Goal: Task Accomplishment & Management: Complete application form

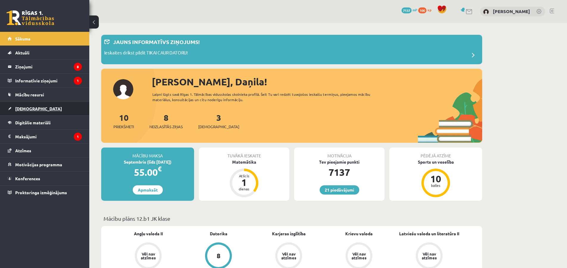
click at [37, 106] on link "[DEMOGRAPHIC_DATA]" at bounding box center [45, 109] width 74 height 14
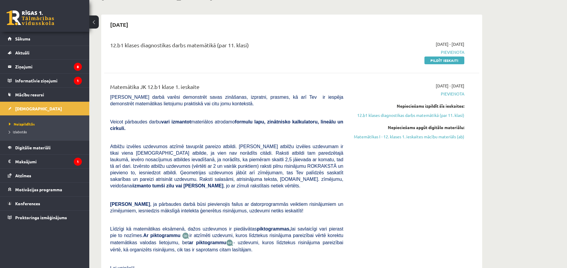
scroll to position [30, 0]
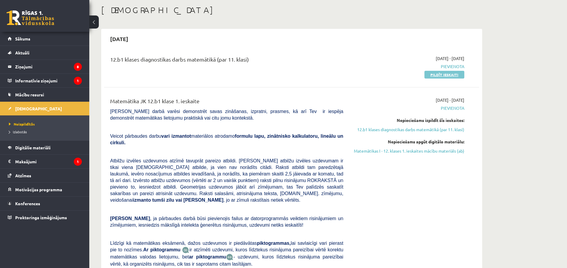
click at [454, 74] on link "Pildīt ieskaiti" at bounding box center [444, 75] width 40 height 8
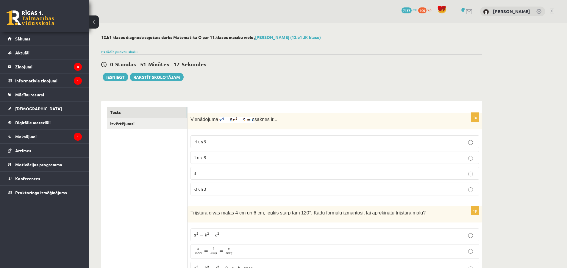
click at [228, 192] on p "-3 un 3" at bounding box center [335, 189] width 282 height 6
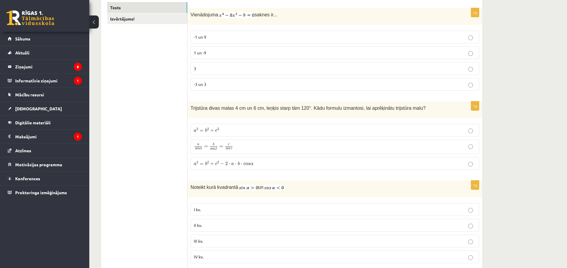
scroll to position [119, 0]
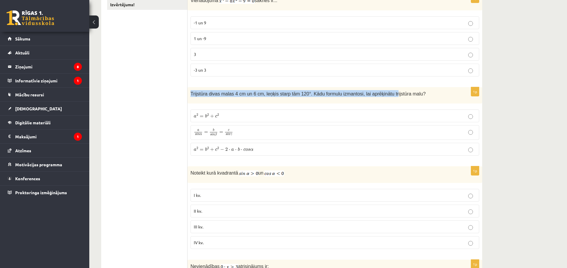
drag, startPoint x: 188, startPoint y: 92, endPoint x: 381, endPoint y: 93, distance: 193.0
click at [380, 93] on div "Trijstūra divas malas 4 cm un 6 cm, leņķis starp tām 120°. Kādu formulu izmanto…" at bounding box center [334, 95] width 294 height 16
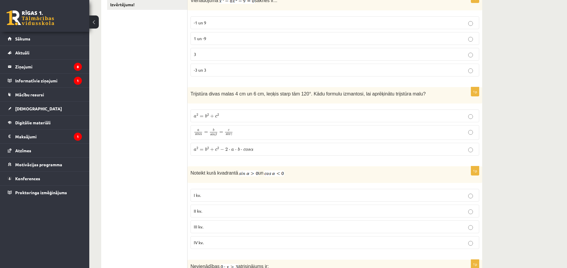
click at [390, 94] on span "Trijstūra divas malas 4 cm un 6 cm, leņķis starp tām 120°. Kādu formulu izmanto…" at bounding box center [307, 93] width 235 height 5
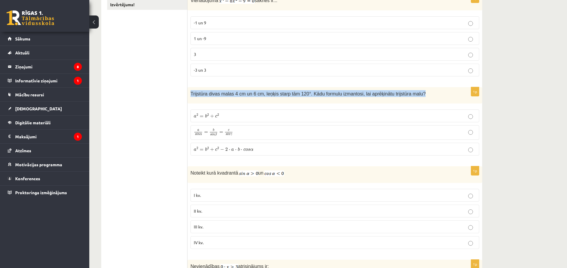
drag, startPoint x: 188, startPoint y: 93, endPoint x: 407, endPoint y: 93, distance: 219.2
click at [407, 93] on div "Trijstūra divas malas 4 cm un 6 cm, leņķis starp tām 120°. Kādu formulu izmanto…" at bounding box center [334, 95] width 294 height 16
copy span "Trijstūra divas malas 4 cm un 6 cm, leņķis starp tām 120°. Kādu formulu izmanto…"
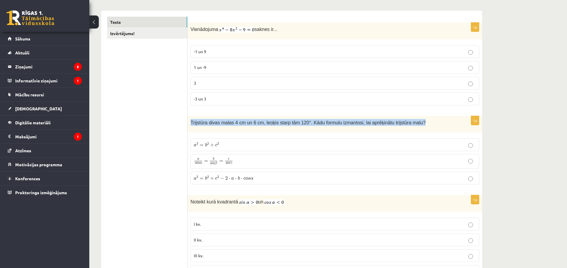
scroll to position [30, 0]
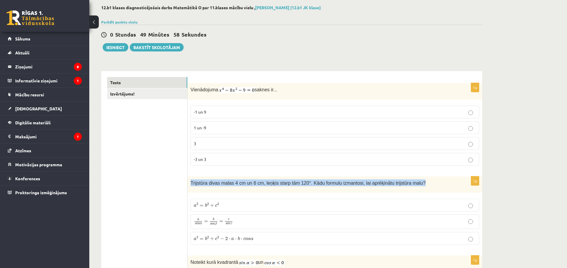
drag, startPoint x: 190, startPoint y: 89, endPoint x: 332, endPoint y: 91, distance: 142.2
click at [332, 91] on div "Vienādojuma saknes ir..." at bounding box center [334, 91] width 294 height 17
copy p "Vienādojuma saknes ir..."
click at [222, 88] on img at bounding box center [236, 90] width 35 height 6
click at [219, 91] on img at bounding box center [236, 90] width 35 height 6
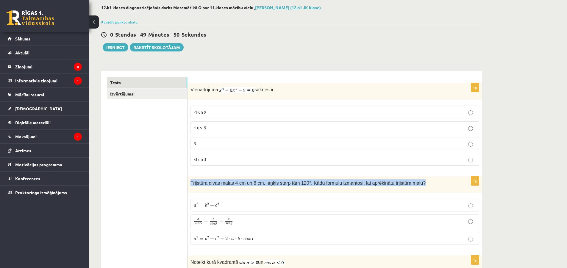
drag, startPoint x: 226, startPoint y: 90, endPoint x: 255, endPoint y: 83, distance: 30.5
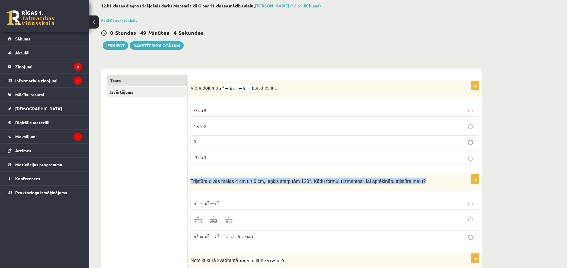
scroll to position [119, 0]
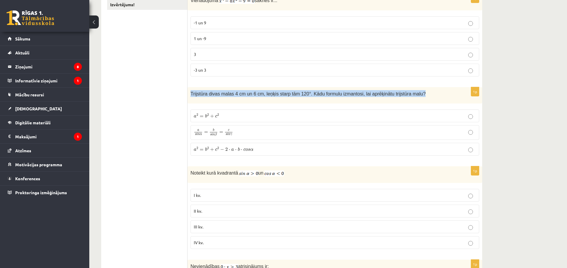
drag, startPoint x: 188, startPoint y: 92, endPoint x: 411, endPoint y: 86, distance: 223.2
copy span "Trijstūra divas malas 4 cm un 6 cm, leņķis starp tām 120°. Kādu formulu izmanto…"
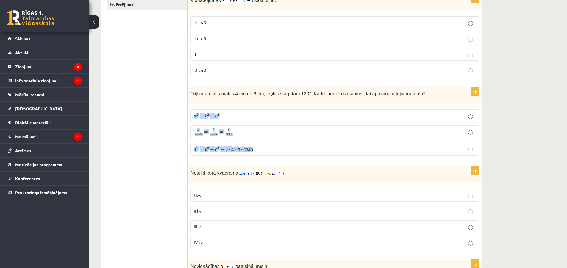
drag, startPoint x: 258, startPoint y: 153, endPoint x: 193, endPoint y: 111, distance: 76.7
click at [194, 111] on fieldset "a 2 = b 2 + c 2 a 2 = b 2 + c 2 a s i n α = b s i n β = c s i n γ a s i n α = b…" at bounding box center [334, 131] width 288 height 51
copy fieldset "a 2 = b 2 + c 2 a 2 = b 2 + c 2 a s i n α = b s i n β = c s i n γ a s i n α = b…"
drag, startPoint x: 251, startPoint y: 153, endPoint x: 194, endPoint y: 115, distance: 69.6
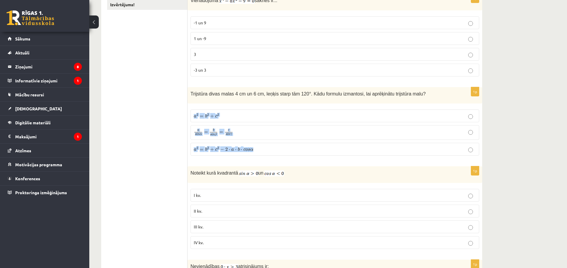
click at [194, 115] on fieldset "a 2 = b 2 + c 2 a 2 = b 2 + c 2 a s i n α = b s i n β = c s i n γ a s i n α = b…" at bounding box center [334, 131] width 288 height 51
copy fieldset "a 2 = b 2 + c 2 a 2 = b 2 + c 2 a s i n α = b s i n β = c s i n γ a s i n α = b…"
click at [236, 147] on span "a 2 = b 2 + c 2 − 2 ⋅ a ⋅ b ⋅ c o s α" at bounding box center [223, 149] width 59 height 4
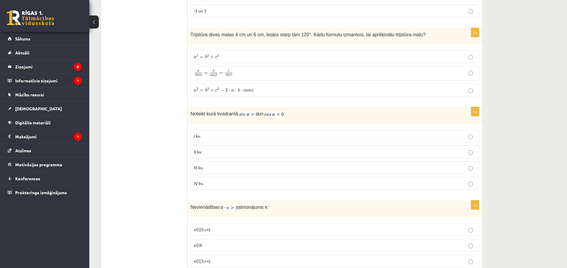
scroll to position [178, 0]
click at [249, 116] on img at bounding box center [248, 114] width 19 height 6
drag, startPoint x: 189, startPoint y: 113, endPoint x: 344, endPoint y: 113, distance: 154.4
click at [344, 113] on div "Noteikt kurā kvadrantā un" at bounding box center [334, 115] width 294 height 17
copy p "Noteikt kurā kvadrantā un"
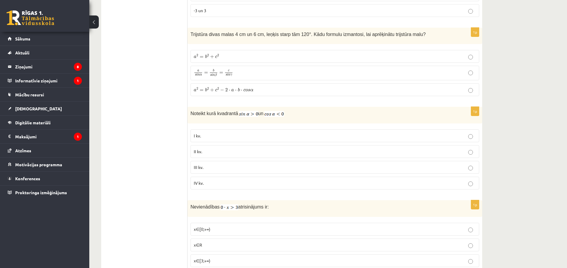
click at [194, 152] on label "II kv." at bounding box center [334, 151] width 288 height 13
click at [195, 153] on span "II kv." at bounding box center [198, 151] width 8 height 5
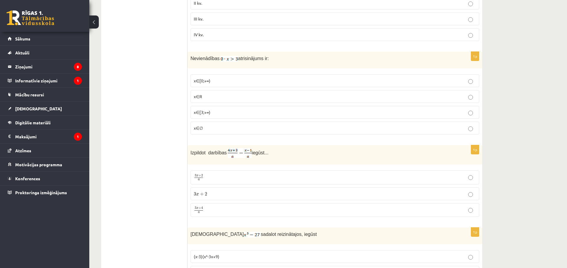
scroll to position [327, 0]
drag, startPoint x: 189, startPoint y: 57, endPoint x: 287, endPoint y: 56, distance: 98.1
click at [287, 56] on div "Nevienādības atrisinājums ir:" at bounding box center [334, 59] width 294 height 17
copy p "Nevienādības atrisinājums ir:"
click at [216, 129] on p "x∈∅" at bounding box center [335, 128] width 282 height 6
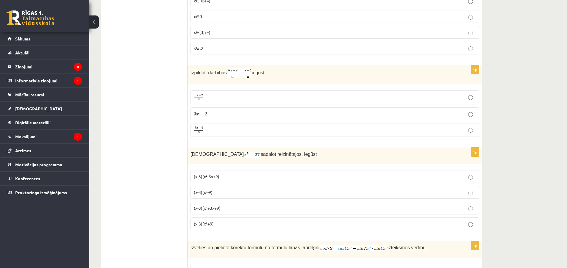
scroll to position [416, 0]
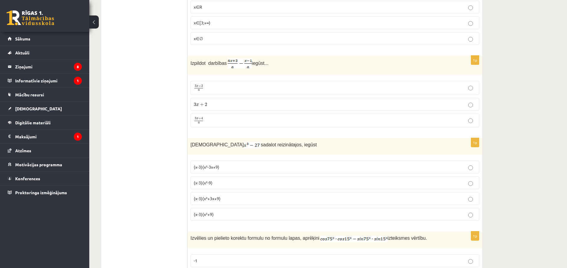
click at [216, 116] on label "3 x + 4 a 3 x + 4 a" at bounding box center [334, 121] width 288 height 14
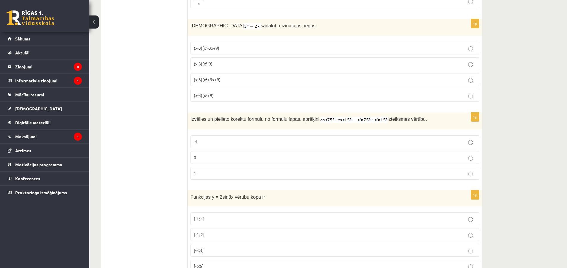
scroll to position [506, 0]
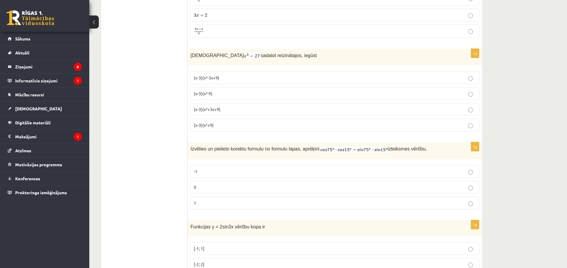
click at [225, 107] on p "(x-3)(x²+3x+9)" at bounding box center [335, 109] width 282 height 6
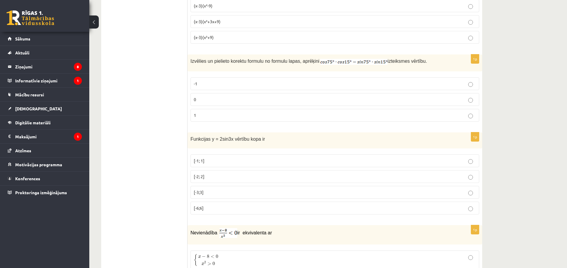
scroll to position [595, 0]
click at [249, 63] on div "Izvēlies un pielieto korektu formulu no formulu lapas, aprēķini izteiksmes vērt…" at bounding box center [334, 61] width 294 height 17
click at [415, 98] on p "0" at bounding box center [335, 98] width 282 height 6
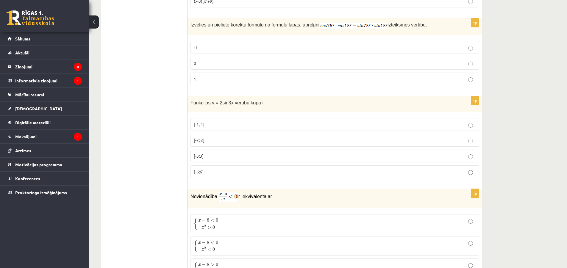
scroll to position [625, 0]
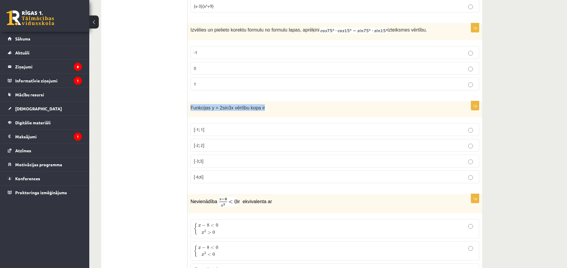
drag, startPoint x: 190, startPoint y: 106, endPoint x: 283, endPoint y: 101, distance: 93.5
click at [283, 101] on div "Funkcijas y = 2sin3x vērtību kopa ir" at bounding box center [334, 109] width 294 height 16
copy span "Funkcijas y = 2sin3x vērtību kopa ir"
click at [217, 140] on label "[-2; 2]" at bounding box center [334, 145] width 288 height 13
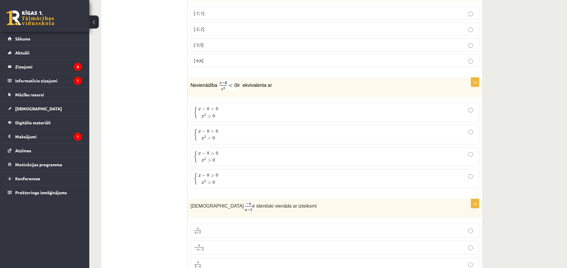
scroll to position [744, 0]
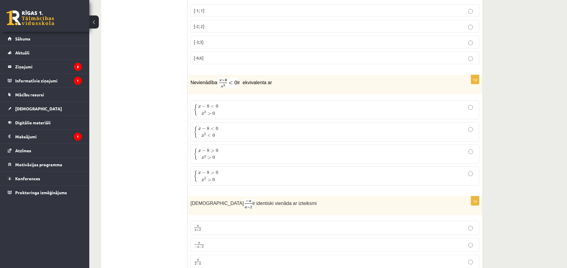
click at [235, 106] on p "{ x − 8 < 0 x 2 > 0 { x − 8 < 0 x 2 > 0" at bounding box center [335, 109] width 282 height 12
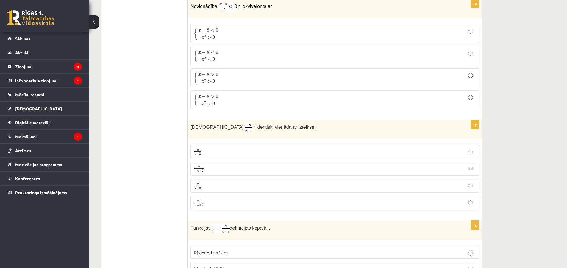
scroll to position [892, 0]
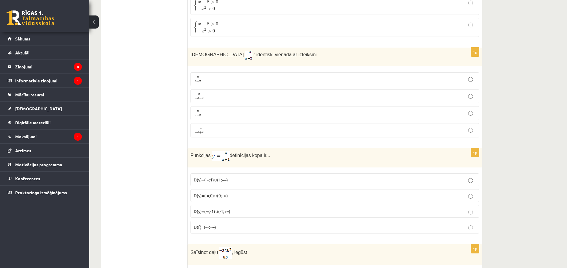
click at [216, 113] on p "a 2 − a a 2 − a" at bounding box center [335, 112] width 282 height 7
drag, startPoint x: 186, startPoint y: 57, endPoint x: 236, endPoint y: 51, distance: 50.8
click at [252, 52] on span "ir identiski vienāda ar izteiksmi" at bounding box center [284, 54] width 64 height 5
click at [327, 55] on p "Izteiksme ir identiski vienāda ar izteiksmi" at bounding box center [319, 55] width 259 height 9
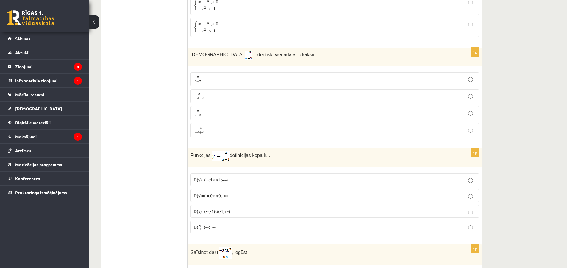
drag, startPoint x: 188, startPoint y: 54, endPoint x: 283, endPoint y: 53, distance: 94.9
click at [283, 53] on div "Izteiksme ir identiski vienāda ar izteiksmi" at bounding box center [334, 57] width 294 height 19
copy p "Izteiksme ir identiski vienāda ar izteiksmi"
click at [208, 53] on span "Izteiksme" at bounding box center [216, 54] width 53 height 5
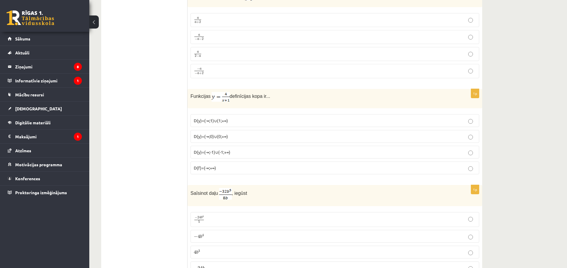
scroll to position [952, 0]
drag, startPoint x: 187, startPoint y: 95, endPoint x: 253, endPoint y: 96, distance: 66.3
click at [192, 99] on p "Funkcijas definīcijas kopa ir..." at bounding box center [319, 97] width 259 height 10
drag, startPoint x: 190, startPoint y: 93, endPoint x: 268, endPoint y: 94, distance: 77.3
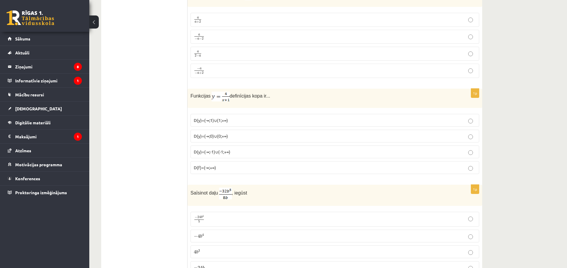
click at [268, 94] on p "Funkcijas definīcijas kopa ir..." at bounding box center [319, 97] width 259 height 10
copy p "Funkcijas definīcijas kopa ir..."
click at [217, 154] on label "D(y)=(-∞;-1)∪(-1;+∞)" at bounding box center [334, 151] width 288 height 13
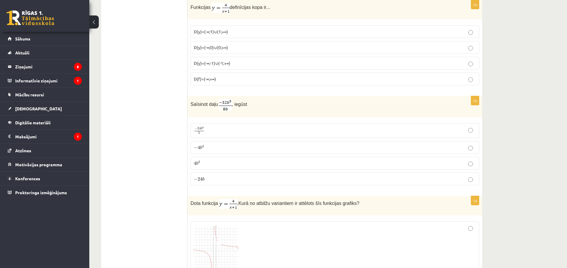
scroll to position [1071, 0]
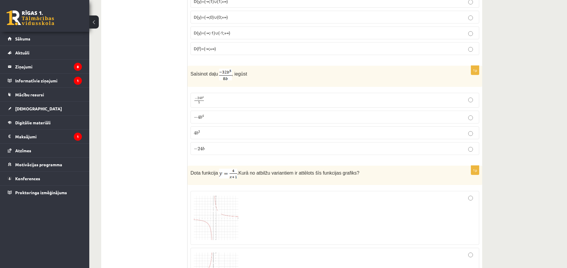
click at [217, 118] on p "− 4 b 4 − 4 b 4" at bounding box center [335, 117] width 282 height 6
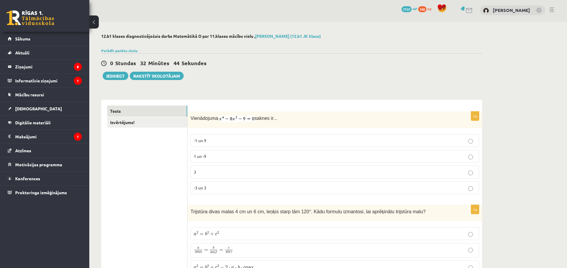
scroll to position [0, 0]
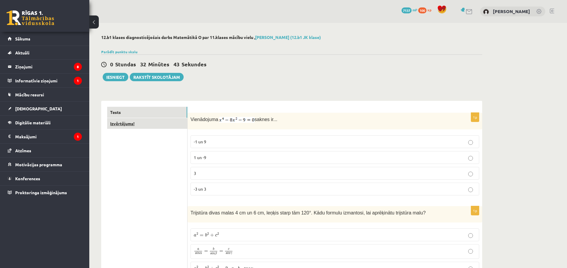
click at [168, 127] on link "Izvērtējums!" at bounding box center [147, 123] width 80 height 11
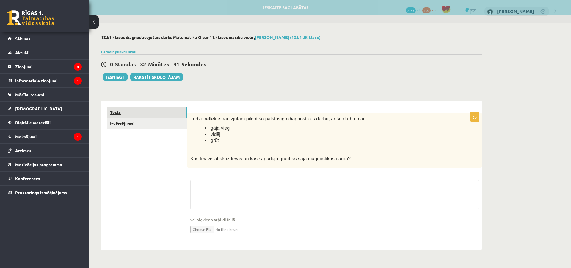
click at [174, 116] on link "Tests" at bounding box center [147, 112] width 80 height 11
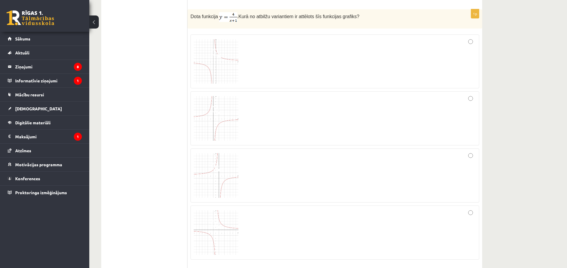
scroll to position [1219, 0]
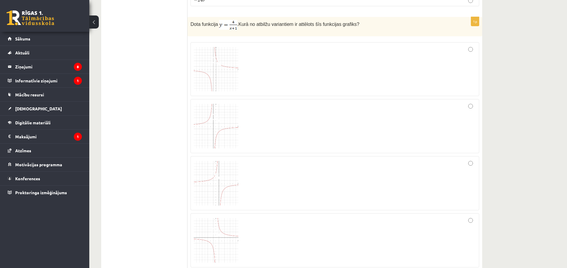
click at [225, 73] on img at bounding box center [216, 69] width 45 height 45
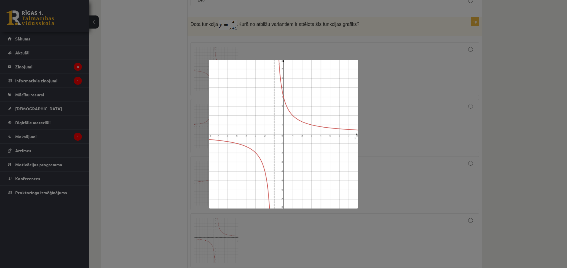
click at [413, 106] on div at bounding box center [283, 134] width 567 height 268
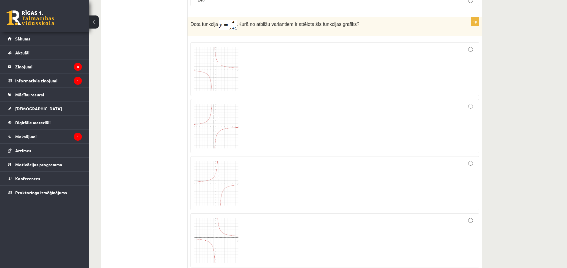
click at [310, 67] on div at bounding box center [335, 70] width 282 height 48
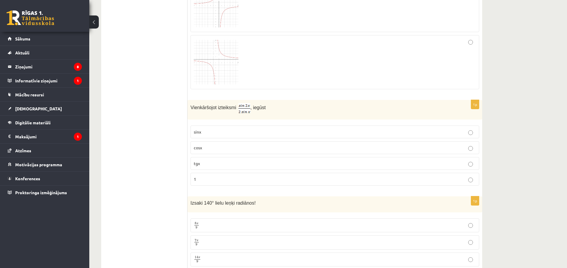
scroll to position [1398, 0]
click at [277, 144] on p "cosx" at bounding box center [335, 147] width 282 height 6
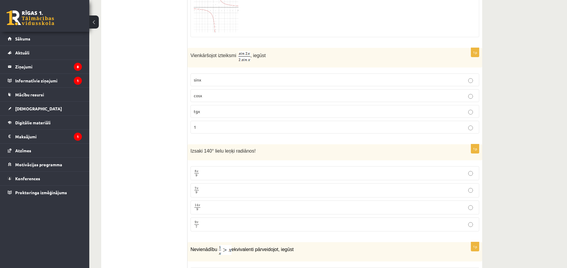
scroll to position [1457, 0]
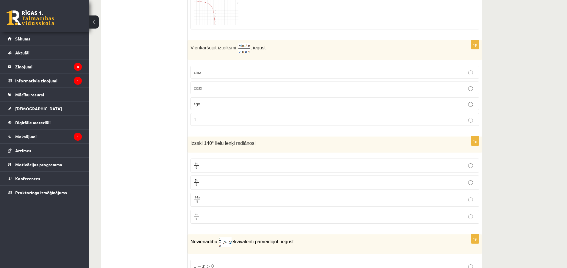
drag, startPoint x: 222, startPoint y: 182, endPoint x: 217, endPoint y: 145, distance: 36.6
click at [222, 182] on p "7 π 9 7 π 9" at bounding box center [335, 182] width 282 height 7
drag, startPoint x: 189, startPoint y: 139, endPoint x: 286, endPoint y: 132, distance: 97.5
click at [286, 132] on form "1p Vienādojuma saknes ir... -1 un 9 1 un -9 3 -3 un 3 1p Trijstūra divas malas …" at bounding box center [334, 154] width 283 height 3011
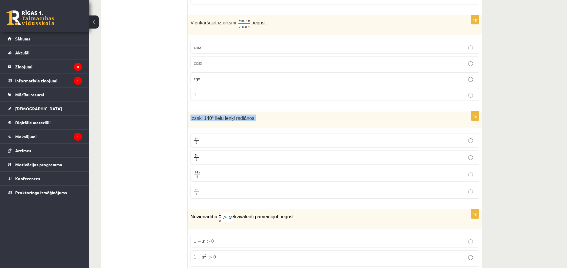
scroll to position [1547, 0]
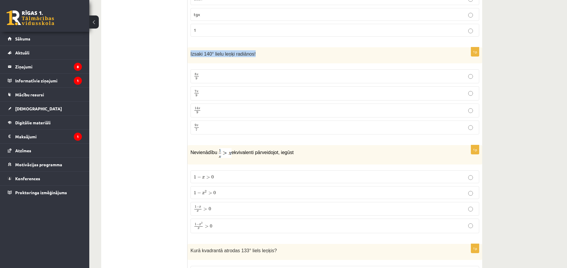
drag, startPoint x: 188, startPoint y: 148, endPoint x: 300, endPoint y: 150, distance: 111.9
click at [300, 150] on div "Nevienādību ekvivalenti pārveidojot, iegūst" at bounding box center [334, 154] width 294 height 19
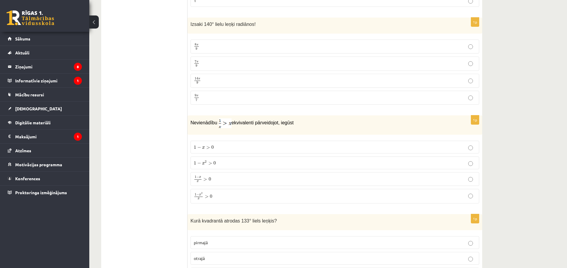
click at [215, 133] on div "1p Nevienādību ekvivalenti pārveidojot, iegūst 1 − x > 0 1 − x > 0 1 − x 2 > 0 …" at bounding box center [334, 161] width 294 height 93
click at [219, 162] on p "1 − x 2 > 0 1 − x 2 > 0" at bounding box center [335, 163] width 282 height 6
click at [207, 195] on span ">" at bounding box center [207, 196] width 4 height 3
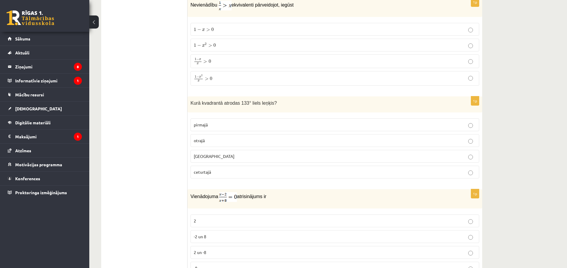
scroll to position [1695, 0]
drag, startPoint x: 192, startPoint y: 101, endPoint x: 263, endPoint y: 96, distance: 71.3
click at [275, 101] on p "Kurā kvadrantā atrodas 133° liels leņķis?" at bounding box center [319, 101] width 259 height 7
drag, startPoint x: 188, startPoint y: 99, endPoint x: 273, endPoint y: 101, distance: 85.1
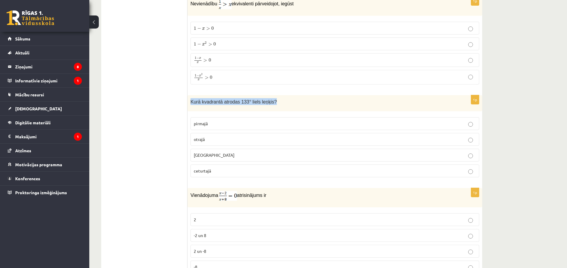
click at [273, 101] on div "Kurā kvadrantā atrodas 133° liels leņķis?" at bounding box center [334, 103] width 294 height 16
click at [214, 136] on p "otrajā" at bounding box center [335, 139] width 282 height 6
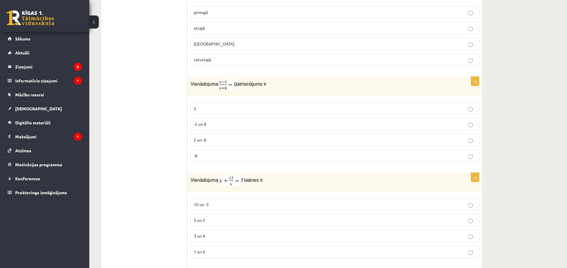
scroll to position [1814, 0]
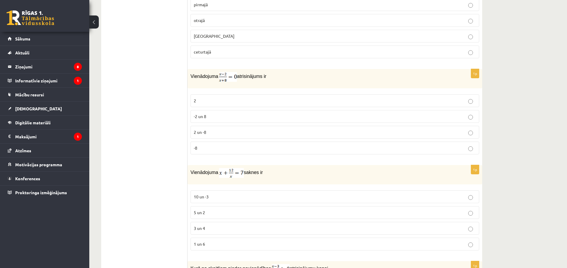
click at [222, 74] on img at bounding box center [228, 77] width 18 height 10
click at [215, 92] on fieldset "2 -2 un 8 2 un -8 -8" at bounding box center [334, 123] width 288 height 65
click at [220, 99] on p "2" at bounding box center [335, 101] width 282 height 6
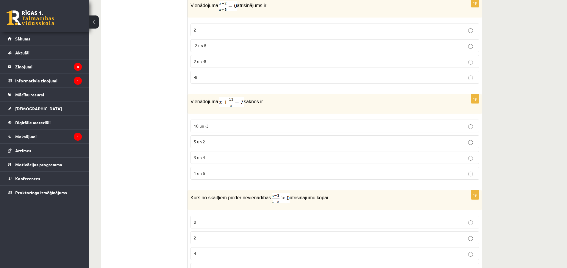
scroll to position [1903, 0]
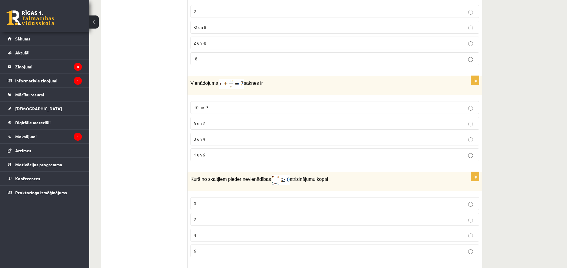
click at [217, 139] on p "3 un 4" at bounding box center [335, 139] width 282 height 6
drag, startPoint x: 191, startPoint y: 79, endPoint x: 263, endPoint y: 84, distance: 72.1
click at [263, 84] on p "Vienādojuma saknes ir" at bounding box center [319, 84] width 259 height 10
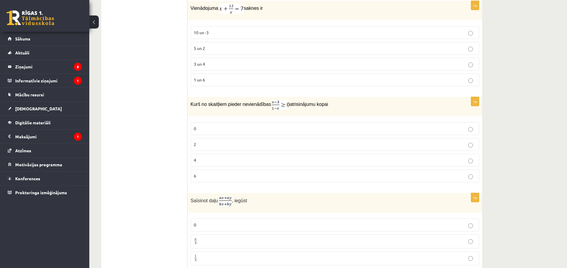
scroll to position [1993, 0]
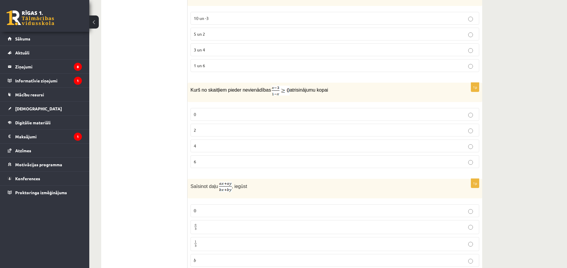
click at [236, 125] on label "2" at bounding box center [334, 130] width 288 height 13
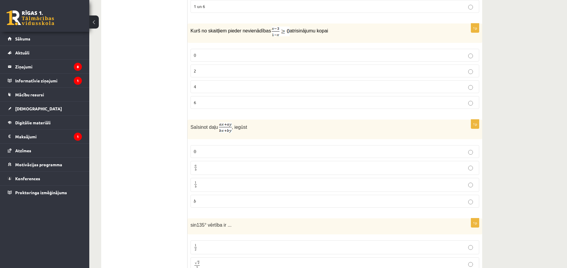
scroll to position [2052, 0]
click at [303, 164] on p "a b a b" at bounding box center [335, 167] width 282 height 7
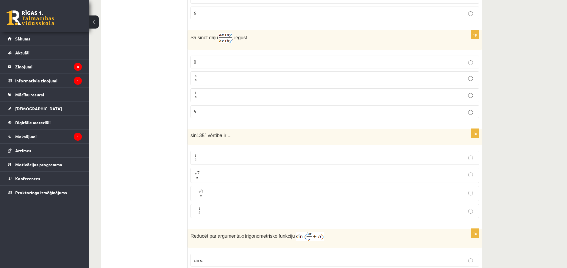
scroll to position [2171, 0]
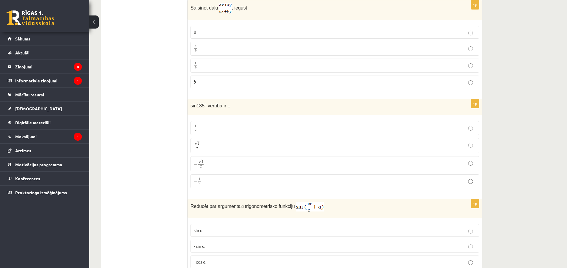
click at [210, 149] on label "√ 2 2 2 2" at bounding box center [334, 145] width 288 height 15
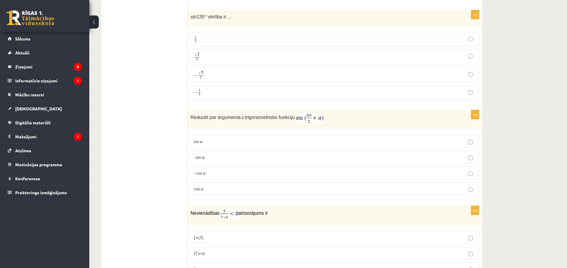
scroll to position [2260, 0]
click at [197, 170] on span "- cos ⁡α" at bounding box center [200, 172] width 12 height 5
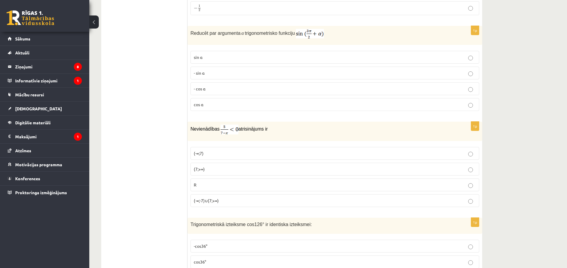
scroll to position [2350, 0]
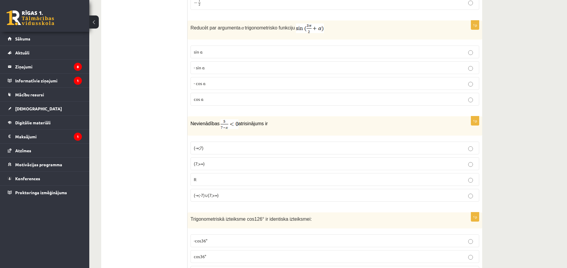
click at [208, 173] on label "R" at bounding box center [334, 179] width 288 height 13
click at [210, 164] on p "(7;+∞)" at bounding box center [335, 164] width 282 height 6
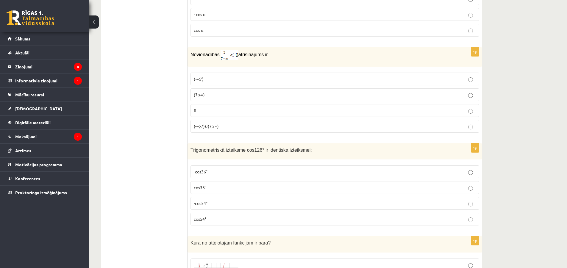
scroll to position [2439, 0]
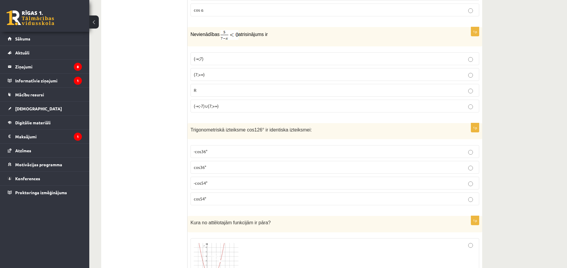
drag, startPoint x: 180, startPoint y: 125, endPoint x: 310, endPoint y: 125, distance: 129.4
click at [310, 126] on p "Trigonometriskā izteiksme cos126° ir identiska izteiksmei:" at bounding box center [319, 129] width 259 height 7
drag, startPoint x: 280, startPoint y: 127, endPoint x: 190, endPoint y: 128, distance: 90.1
click at [190, 128] on p "Trigonometriskā izteiksme cos126° ir identiska izteiksmei:" at bounding box center [319, 129] width 259 height 7
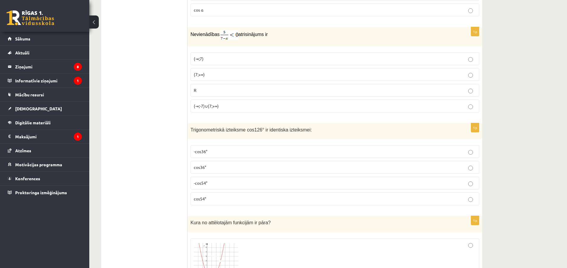
click at [200, 180] on span "-cos54°" at bounding box center [201, 182] width 14 height 5
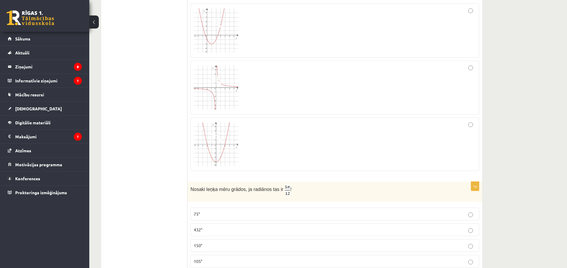
scroll to position [2617, 0]
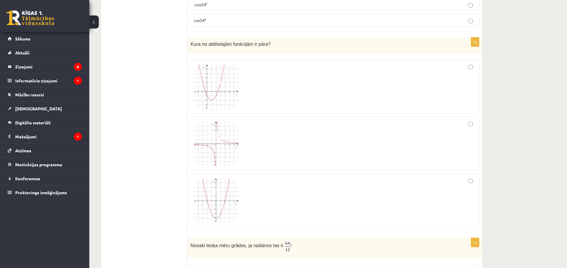
click at [275, 188] on div at bounding box center [335, 200] width 282 height 47
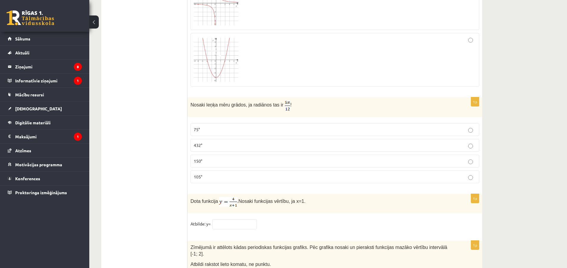
scroll to position [2766, 0]
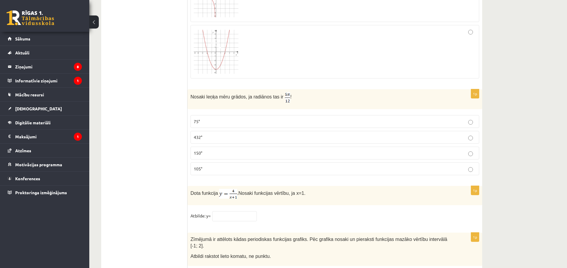
click at [222, 167] on p "105°" at bounding box center [335, 169] width 282 height 6
drag, startPoint x: 190, startPoint y: 92, endPoint x: 286, endPoint y: 94, distance: 95.8
click at [285, 94] on div "Nosaki leņķa mēru grādos, ja radiānos tas ir !" at bounding box center [334, 99] width 294 height 20
click at [336, 106] on div "Nosaki leņķa mēru grādos, ja radiānos tas ir !" at bounding box center [334, 99] width 294 height 20
click at [243, 118] on p "75°" at bounding box center [335, 121] width 282 height 6
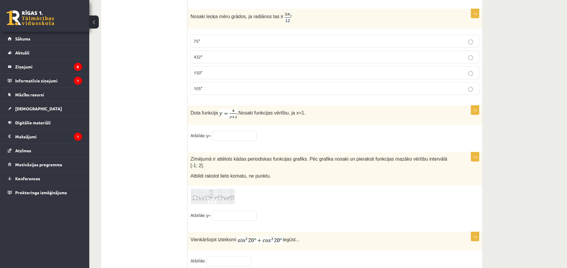
scroll to position [2855, 0]
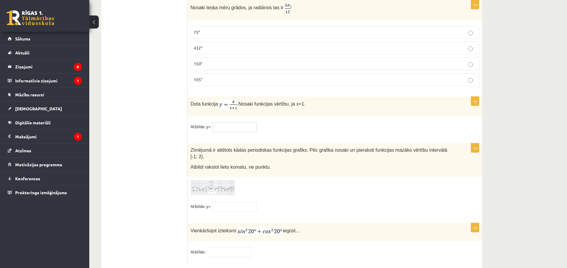
click at [225, 122] on input "text" at bounding box center [234, 127] width 45 height 10
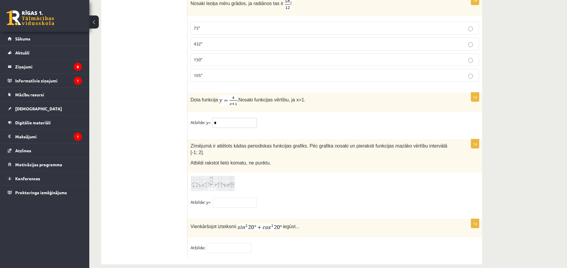
scroll to position [2860, 0]
type input "*"
click at [366, 127] on fieldset "Atbilde: y= *" at bounding box center [334, 123] width 288 height 12
click at [217, 184] on span at bounding box center [213, 189] width 10 height 10
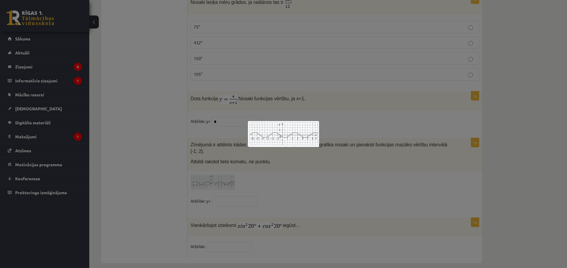
click at [285, 153] on div at bounding box center [283, 134] width 567 height 268
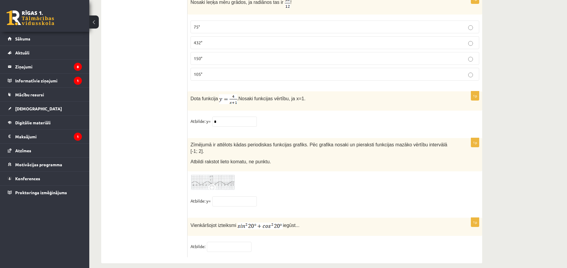
click at [202, 174] on img at bounding box center [212, 182] width 45 height 16
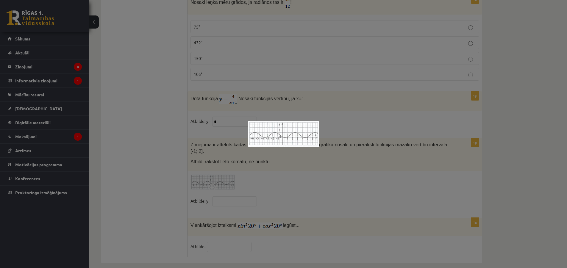
click at [259, 183] on div at bounding box center [283, 134] width 567 height 268
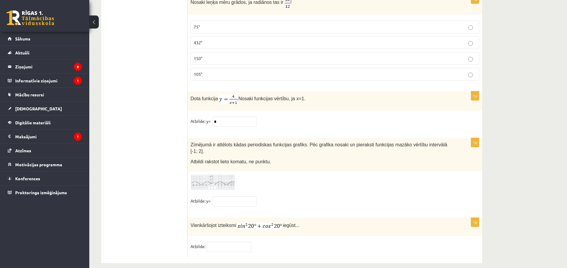
click at [236, 203] on div "1p Zīmējumā ir attēlots kādas periodiskas funkcijas grafiks. Pēc grafika nosaki…" at bounding box center [334, 175] width 294 height 74
click at [235, 196] on input "text" at bounding box center [234, 201] width 45 height 10
type input "****"
drag, startPoint x: 223, startPoint y: 187, endPoint x: 202, endPoint y: 177, distance: 22.6
click at [201, 165] on div "1p Zīmējumā ir attēlots kādas periodiskas funkcijas grafiks. Pēc grafika nosaki…" at bounding box center [334, 175] width 294 height 74
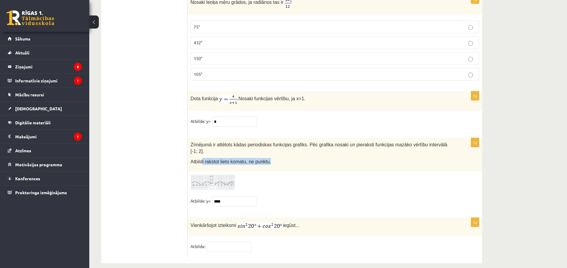
click at [200, 175] on img at bounding box center [212, 182] width 45 height 16
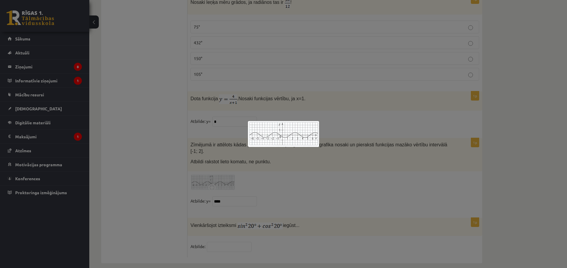
click at [280, 163] on div at bounding box center [283, 134] width 567 height 268
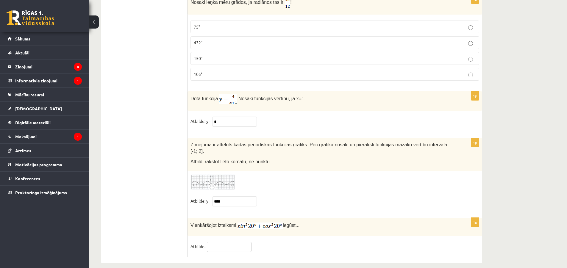
click at [248, 242] on input "text" at bounding box center [229, 247] width 45 height 10
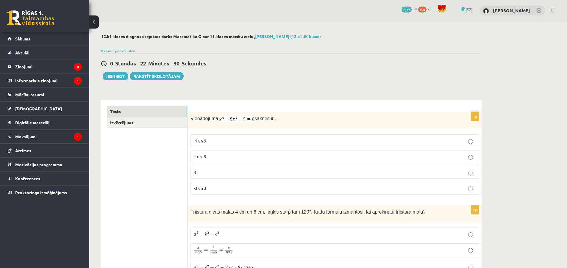
scroll to position [0, 0]
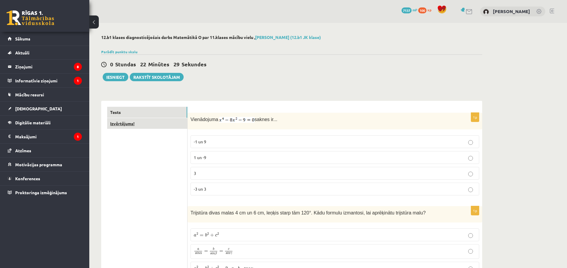
type input "*"
click at [181, 126] on link "Izvērtējums!" at bounding box center [147, 123] width 80 height 11
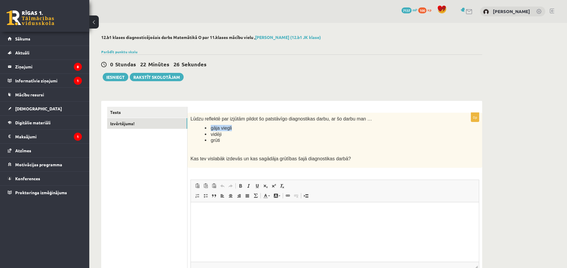
drag, startPoint x: 209, startPoint y: 129, endPoint x: 240, endPoint y: 129, distance: 30.9
click at [240, 129] on li "gāja viegli" at bounding box center [327, 128] width 244 height 6
click at [281, 220] on html at bounding box center [335, 211] width 288 height 18
click at [236, 209] on li "**********" at bounding box center [334, 211] width 252 height 6
drag, startPoint x: 206, startPoint y: 213, endPoint x: 209, endPoint y: 214, distance: 3.1
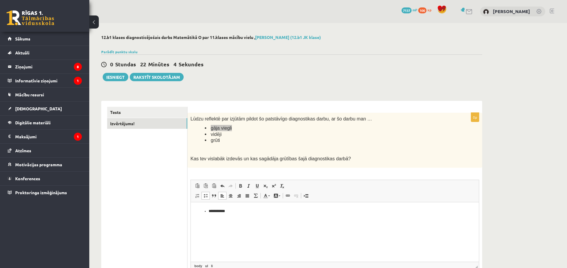
click at [207, 213] on ul "**********" at bounding box center [335, 211] width 276 height 6
click at [262, 226] on p "**********" at bounding box center [335, 220] width 276 height 25
click at [276, 228] on p "**********" at bounding box center [335, 220] width 276 height 25
drag, startPoint x: 277, startPoint y: 229, endPoint x: 252, endPoint y: 229, distance: 24.7
click at [252, 229] on p "**********" at bounding box center [335, 220] width 276 height 25
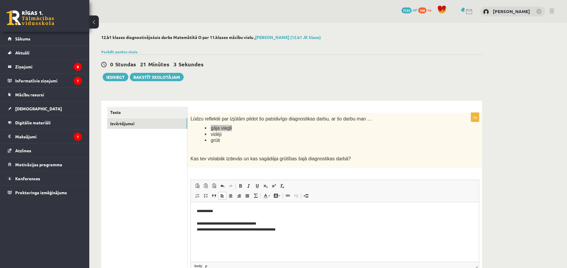
click at [280, 224] on p "**********" at bounding box center [335, 220] width 276 height 25
click at [248, 137] on li "grūti" at bounding box center [327, 140] width 244 height 6
click at [150, 111] on link "Tests" at bounding box center [147, 112] width 80 height 11
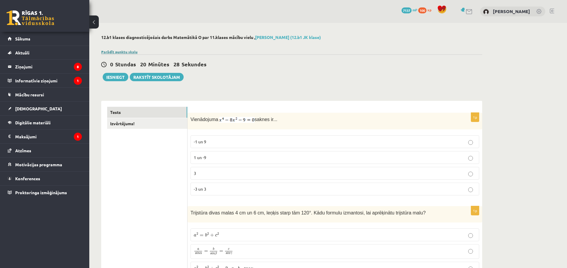
click at [111, 52] on link "Parādīt punktu skalu" at bounding box center [119, 51] width 36 height 5
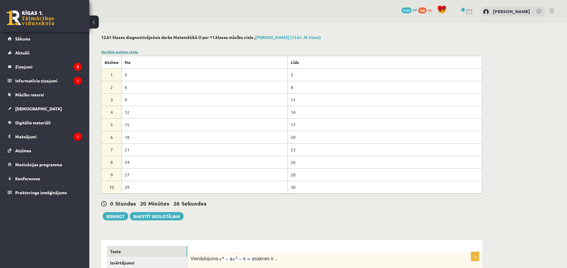
click at [111, 52] on link "Noslēpt punktu skalu" at bounding box center [119, 51] width 37 height 5
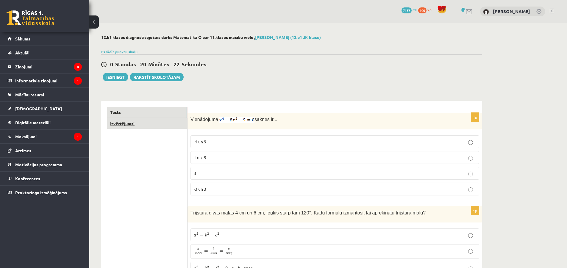
click at [122, 126] on link "Izvērtējums!" at bounding box center [147, 123] width 80 height 11
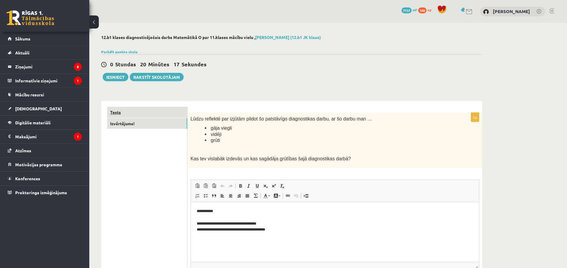
click at [134, 116] on link "Tests" at bounding box center [147, 112] width 80 height 11
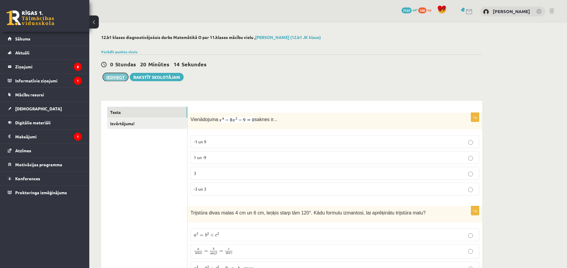
click at [116, 78] on button "Iesniegt" at bounding box center [116, 77] width 26 height 8
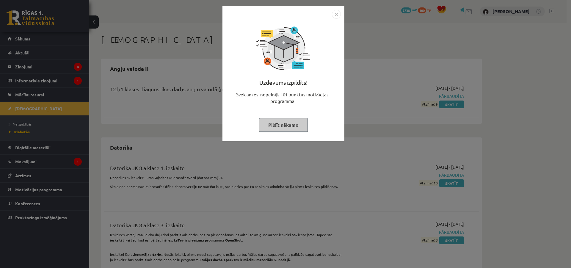
click at [288, 128] on button "Pildīt nākamo" at bounding box center [283, 125] width 49 height 14
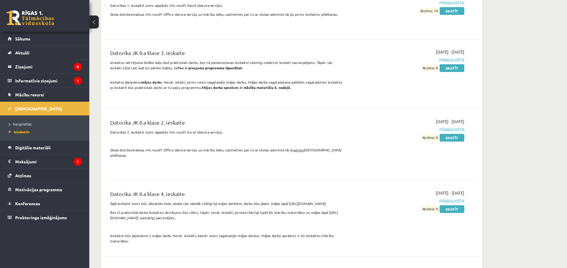
scroll to position [178, 0]
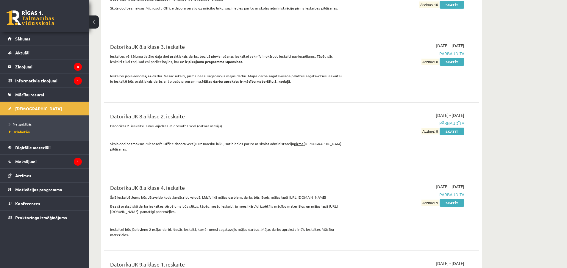
click at [28, 126] on link "Neizpildītās" at bounding box center [46, 123] width 74 height 5
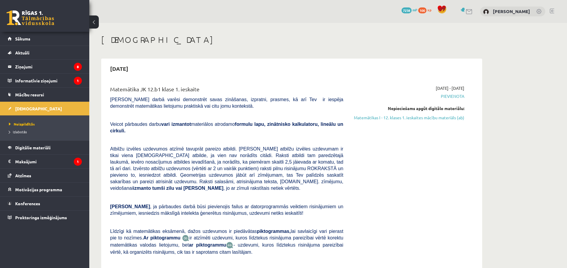
scroll to position [30, 0]
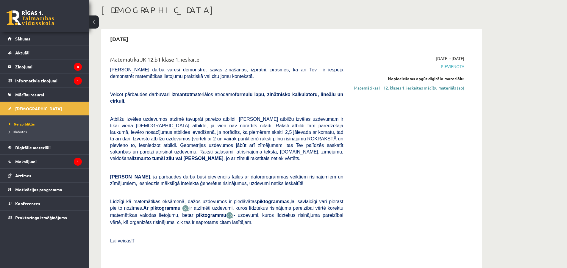
click at [434, 88] on link "Matemātikas I - 12. klases 1. ieskaites mācību materiāls (ab)" at bounding box center [408, 88] width 112 height 6
drag, startPoint x: 381, startPoint y: 86, endPoint x: 301, endPoint y: 16, distance: 106.0
click at [381, 86] on link "Matemātikas I - 12. klases 1. ieskaites mācību materiāls (ab)" at bounding box center [408, 88] width 112 height 6
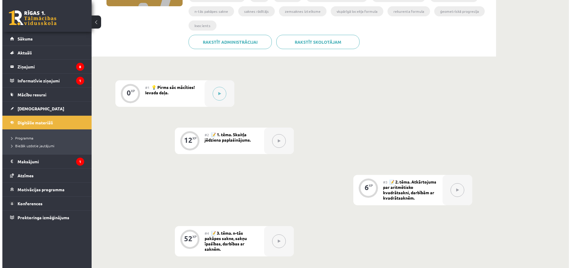
scroll to position [119, 0]
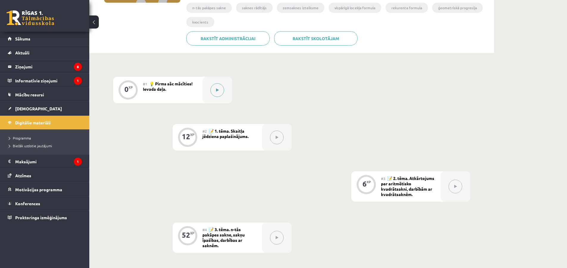
click at [217, 96] on button at bounding box center [217, 90] width 14 height 14
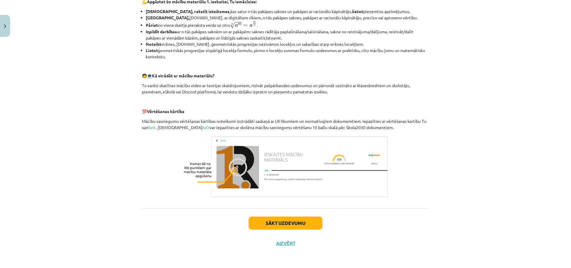
scroll to position [210, 0]
click at [270, 220] on button "Sākt uzdevumu" at bounding box center [286, 222] width 74 height 13
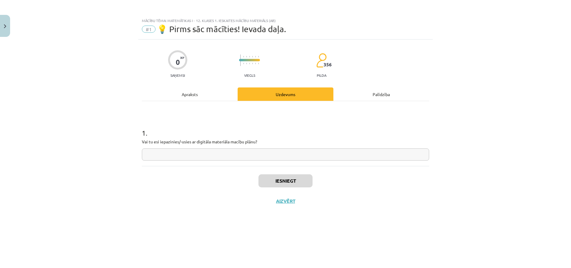
click at [206, 156] on input "text" at bounding box center [285, 154] width 287 height 12
type input "*"
type input "**"
click at [297, 181] on button "Iesniegt" at bounding box center [285, 180] width 54 height 13
click at [297, 204] on button "Nākamā nodarbība" at bounding box center [285, 205] width 58 height 14
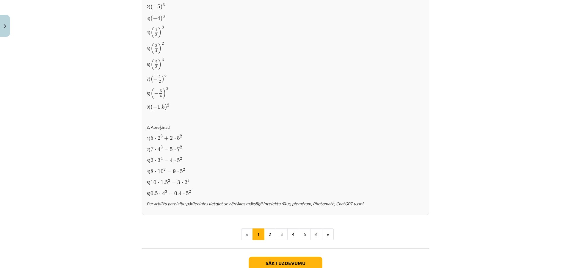
scroll to position [577, 0]
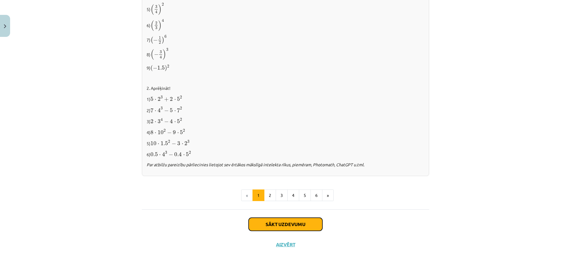
click at [291, 224] on button "Sākt uzdevumu" at bounding box center [286, 224] width 74 height 13
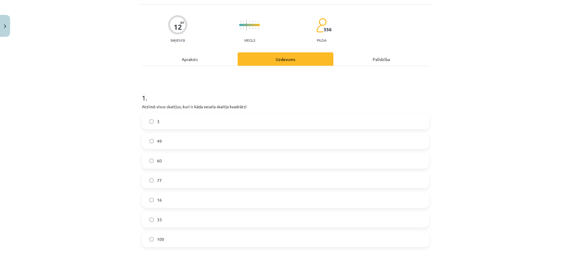
scroll to position [45, 0]
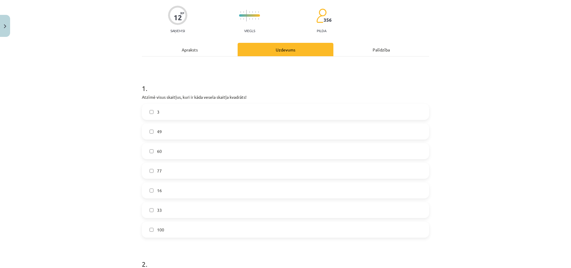
click at [190, 128] on label "49" at bounding box center [285, 131] width 286 height 15
drag, startPoint x: 161, startPoint y: 196, endPoint x: 161, endPoint y: 201, distance: 5.4
click at [161, 196] on label "16" at bounding box center [285, 190] width 286 height 15
click at [169, 231] on label "100" at bounding box center [285, 229] width 286 height 15
drag, startPoint x: 137, startPoint y: 94, endPoint x: 186, endPoint y: 230, distance: 144.4
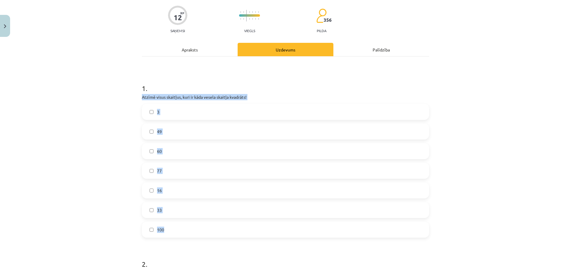
click at [186, 230] on div "12 XP Saņemsi Viegls 356 pilda Apraksts Uzdevums Palīdzība 1 . Atzīmē visus ska…" at bounding box center [285, 253] width 294 height 516
copy div "Atzīmē visus skaitļus, kuri ir kāda vesela skaitļa kvadrāts! 3 49 60 77 16 33 1…"
click at [245, 78] on h1 "1 ." at bounding box center [285, 83] width 287 height 18
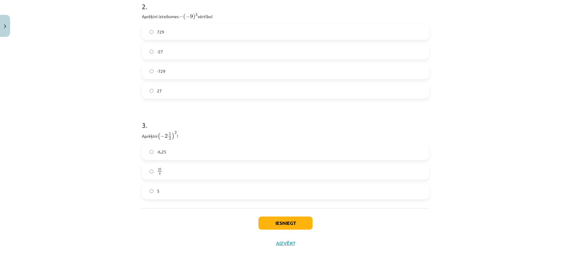
scroll to position [272, 0]
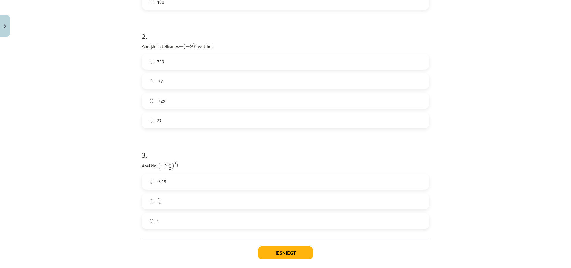
drag, startPoint x: 138, startPoint y: 44, endPoint x: 213, endPoint y: 48, distance: 74.5
click at [213, 48] on div "12 XP Saņemsi Viegls 356 pilda Apraksts Uzdevums Palīdzība 1 . Atzīmē visus ska…" at bounding box center [285, 25] width 294 height 516
copy p "Aprēķini izteiksmes − ( − 9 ) 3 − ( − 9 ) 3 vērtību!"
click at [175, 99] on label "-729" at bounding box center [285, 100] width 286 height 15
click at [183, 56] on label "729" at bounding box center [285, 61] width 286 height 15
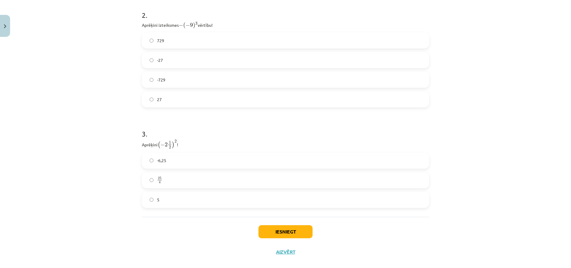
scroll to position [302, 0]
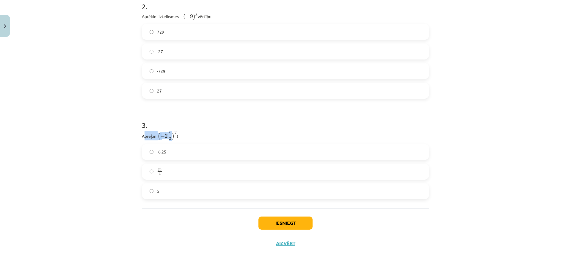
drag, startPoint x: 161, startPoint y: 136, endPoint x: 167, endPoint y: 136, distance: 6.3
click at [172, 136] on p "Aprēķini ( − 2 1 2 ) 2 ( − 2 1 2 ) 2 !" at bounding box center [285, 136] width 287 height 10
drag, startPoint x: 131, startPoint y: 137, endPoint x: 177, endPoint y: 135, distance: 46.1
click at [177, 135] on div "Mācību tēma: Matemātikas i - 12. klases 1. ieskaites mācību materiāls (ab) #2 📝…" at bounding box center [285, 134] width 571 height 268
copy p "Aprēķini ( − 2 1 2 ) 2 ( − 2 1 2 ) 2"
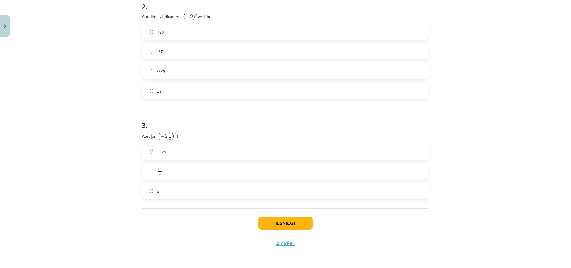
click at [190, 114] on h1 "3 ." at bounding box center [285, 120] width 287 height 18
click at [172, 171] on label "25 4 25 4" at bounding box center [285, 171] width 286 height 15
click at [272, 220] on button "Iesniegt" at bounding box center [285, 223] width 54 height 13
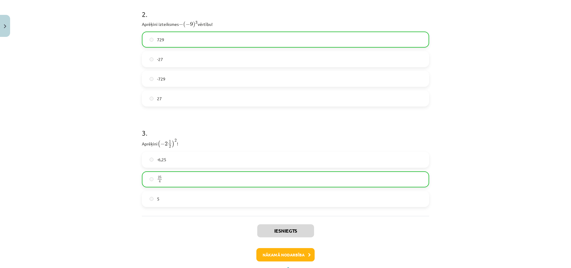
scroll to position [321, 0]
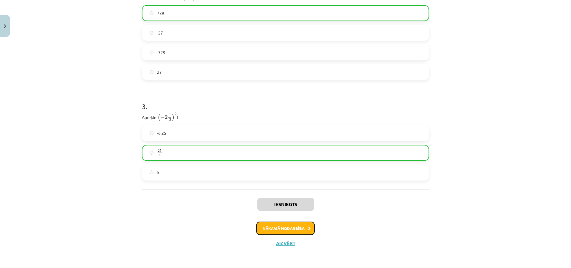
click at [280, 224] on button "Nākamā nodarbība" at bounding box center [285, 229] width 58 height 14
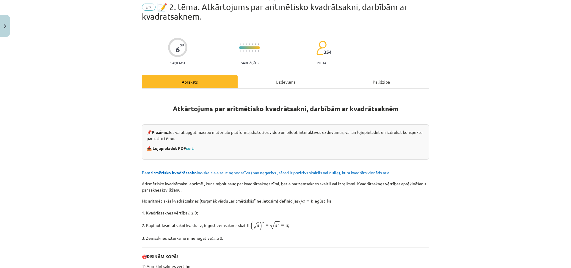
scroll to position [15, 0]
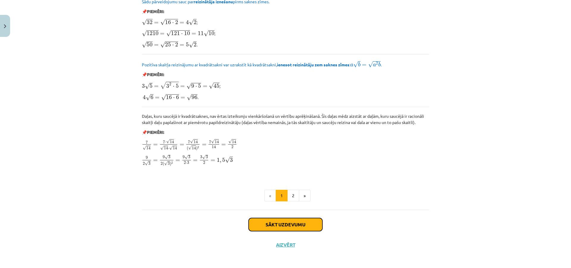
click at [282, 227] on button "Sākt uzdevumu" at bounding box center [286, 224] width 74 height 13
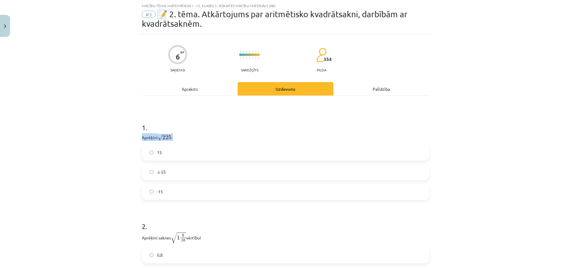
drag, startPoint x: 139, startPoint y: 140, endPoint x: 172, endPoint y: 136, distance: 33.8
click at [172, 136] on div "6 XP Saņemsi Sarežģīts 354 pilda Apraksts Uzdevums Palīdzība 1 . Aprēķini √ 225…" at bounding box center [285, 185] width 294 height 303
copy p "Aprēķini √ 225 225 !"
click at [171, 152] on label "15" at bounding box center [285, 152] width 286 height 15
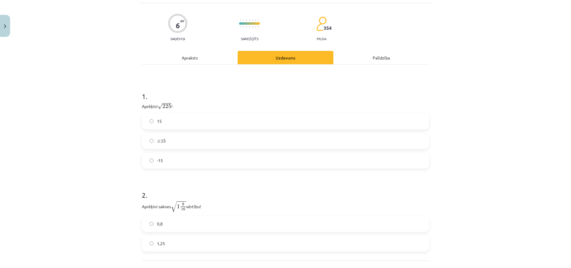
scroll to position [98, 0]
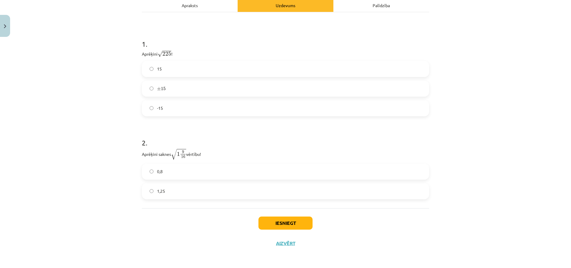
click at [206, 187] on label "1,25" at bounding box center [285, 191] width 286 height 15
click at [284, 217] on button "Iesniegt" at bounding box center [285, 223] width 54 height 13
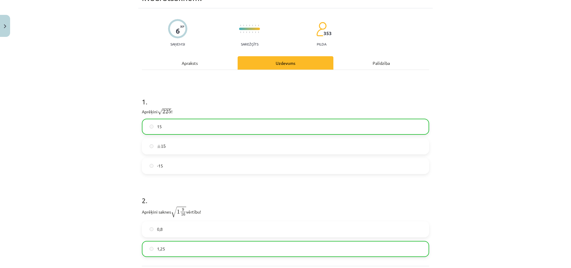
scroll to position [117, 0]
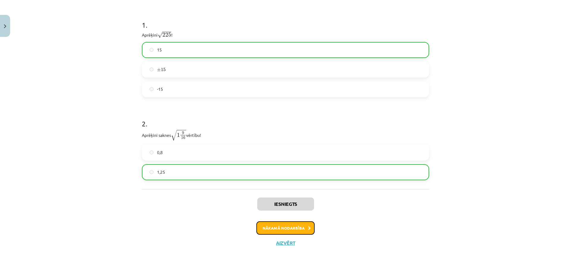
click at [286, 230] on button "Nākamā nodarbība" at bounding box center [285, 228] width 58 height 14
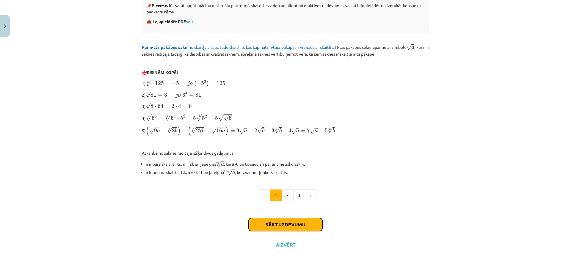
click at [284, 228] on button "Sākt uzdevumu" at bounding box center [286, 224] width 74 height 13
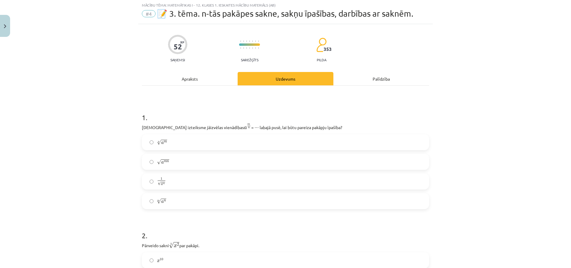
scroll to position [15, 0]
drag, startPoint x: 133, startPoint y: 132, endPoint x: 314, endPoint y: 123, distance: 181.3
click at [314, 123] on div "Mācību tēma: Matemātikas i - 12. klases 1. ieskaites mācību materiāls (ab) #4 📝…" at bounding box center [285, 134] width 571 height 268
drag, startPoint x: 300, startPoint y: 133, endPoint x: 263, endPoint y: 132, distance: 36.9
click at [263, 132] on div "1 . Kura izteiksme jāizvēlas vienādības a m n a m n = ⋯ labajā pusē, lai būtu p…" at bounding box center [285, 156] width 287 height 106
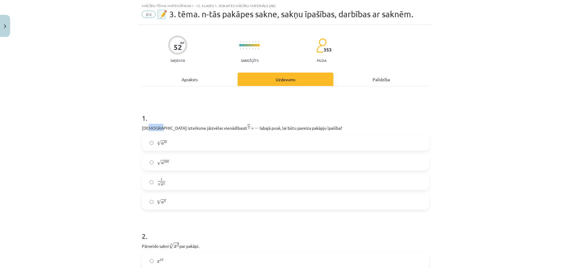
drag, startPoint x: 146, startPoint y: 129, endPoint x: 152, endPoint y: 130, distance: 6.0
click at [153, 130] on p "Kura izteiksme jāizvēlas vienādības a m n a m n = ⋯ labajā pusē, lai būtu parei…" at bounding box center [285, 127] width 287 height 7
drag, startPoint x: 188, startPoint y: 126, endPoint x: 307, endPoint y: 128, distance: 118.7
click at [307, 128] on div "Mācību tēma: Matemātikas i - 12. klases 1. ieskaites mācību materiāls (ab) #4 📝…" at bounding box center [285, 134] width 571 height 268
copy p "Kura izteiksme jāizvēlas vienādības a m n a m n = ⋯ labajā pusē, lai būtu parei…"
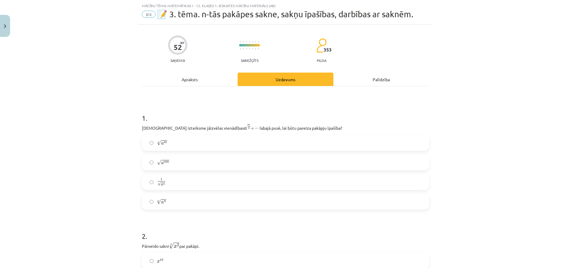
click at [174, 144] on label "n √ a m a m n" at bounding box center [285, 142] width 286 height 15
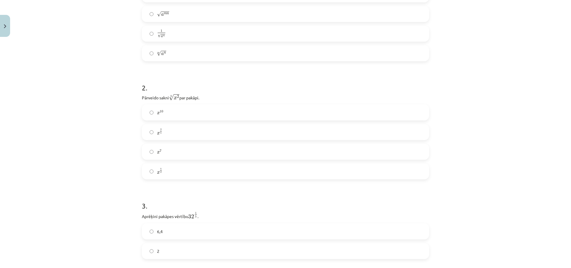
scroll to position [164, 0]
drag, startPoint x: 137, startPoint y: 96, endPoint x: 217, endPoint y: 93, distance: 80.0
copy p "Pārveido sakni 5 √ x 2 x 2 5 par pakāpi."
click at [227, 78] on h1 "2 ." at bounding box center [285, 82] width 287 height 18
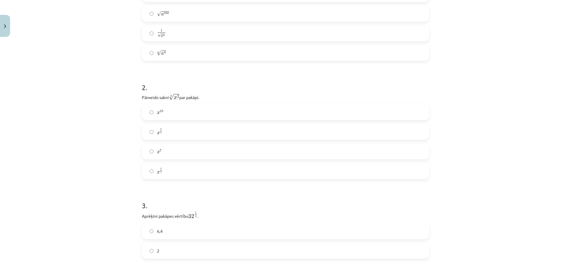
click at [168, 136] on label "x 2 5 x 2 5" at bounding box center [285, 131] width 286 height 15
drag, startPoint x: 198, startPoint y: 167, endPoint x: 194, endPoint y: 163, distance: 6.1
click at [197, 166] on label "2" at bounding box center [285, 161] width 286 height 15
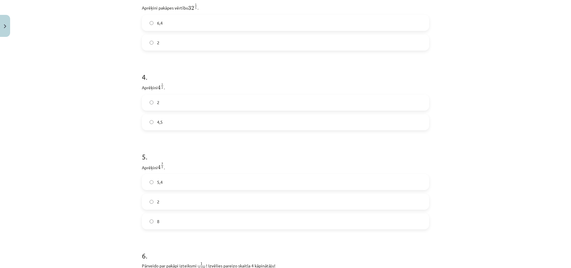
click at [163, 98] on label "2" at bounding box center [285, 102] width 286 height 15
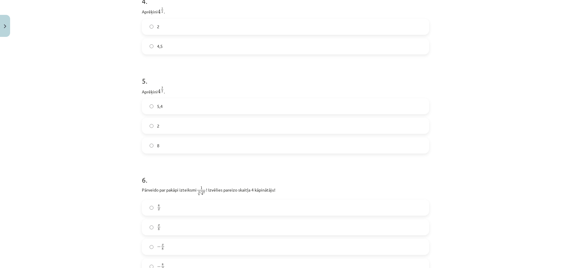
scroll to position [461, 0]
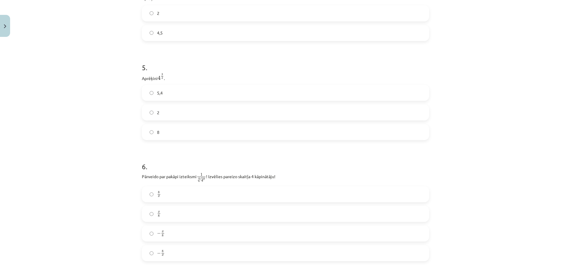
click at [174, 131] on label "8" at bounding box center [285, 132] width 286 height 15
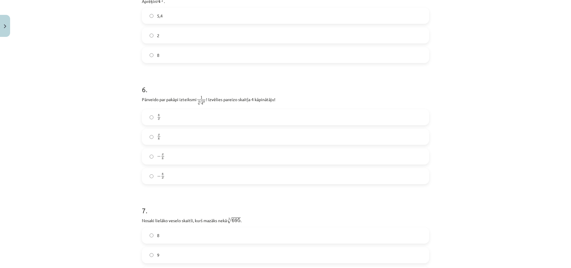
scroll to position [550, 0]
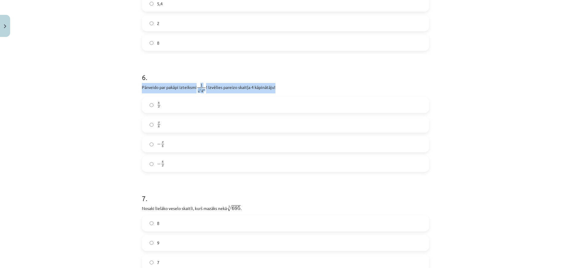
drag, startPoint x: 133, startPoint y: 86, endPoint x: 282, endPoint y: 88, distance: 148.4
click at [282, 88] on div "Mācību tēma: Matemātikas i - 12. klases 1. ieskaites mācību materiāls (ab) #4 📝…" at bounding box center [285, 134] width 571 height 268
copy p "Pārveido par pakāpi izteiksmi 1 8 √ 4 x 1 4 x 8 ! Izvēlies pareizo skaitļa 4 kā…"
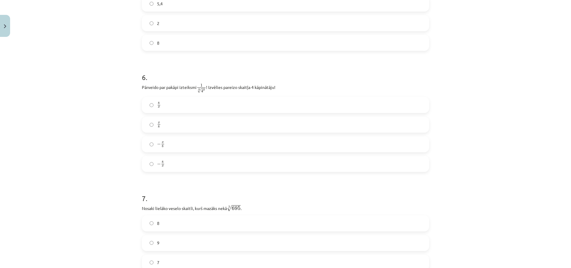
click at [167, 146] on label "− x 8 − x 8" at bounding box center [285, 144] width 286 height 15
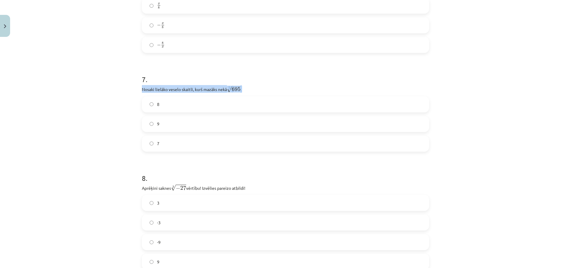
drag, startPoint x: 139, startPoint y: 89, endPoint x: 255, endPoint y: 89, distance: 116.6
click at [255, 89] on div "52 XP Saņemsi Sarežģīts 353 pilda Apraksts Uzdevums Palīdzība 1 . Kura izteiksm…" at bounding box center [285, 116] width 294 height 1493
copy p "Nosaki lielāko veselo skaitli, kurš mazāks nekā 3 √ 695 695 3 ."
click at [160, 107] on label "8" at bounding box center [285, 104] width 286 height 15
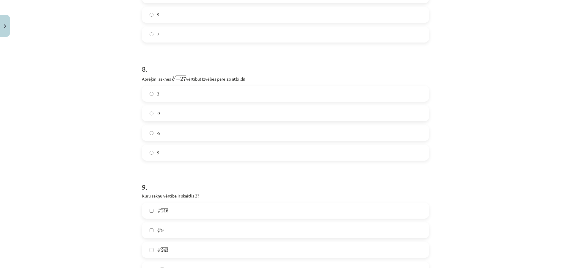
scroll to position [788, 0]
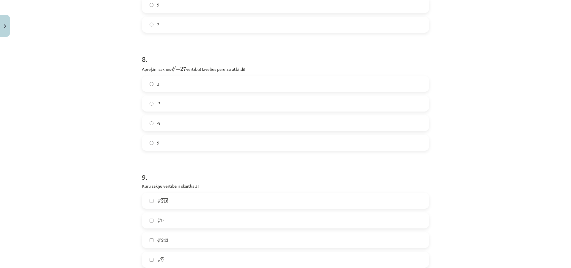
click at [182, 103] on label "-3" at bounding box center [285, 103] width 286 height 15
drag, startPoint x: 139, startPoint y: 68, endPoint x: 255, endPoint y: 69, distance: 116.0
copy p "Aprēķini saknes 3 √ − 27 − 27 3 vērtību! Izvēlies pareizo atbildi!"
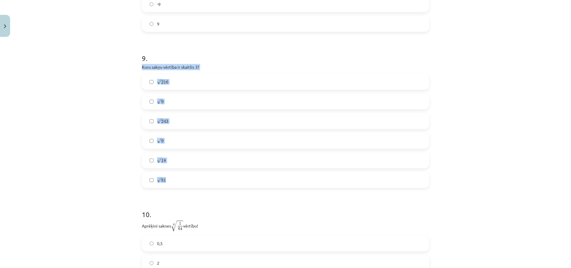
drag, startPoint x: 133, startPoint y: 65, endPoint x: 222, endPoint y: 178, distance: 143.1
click at [222, 178] on div "Mācību tēma: Matemātikas i - 12. klases 1. ieskaites mācību materiāls (ab) #4 📝…" at bounding box center [285, 134] width 571 height 268
copy div "Kuru sakņu vērtība ir skaitlis 3? 5 √ 216 216 5 3 √ 9 9 3 5 √ 243 243 5 √ 9 9 3…"
click at [203, 65] on p "Kuru sakņu vērtība ir skaitlis 3?" at bounding box center [285, 67] width 287 height 6
drag, startPoint x: 134, startPoint y: 69, endPoint x: 197, endPoint y: 68, distance: 63.6
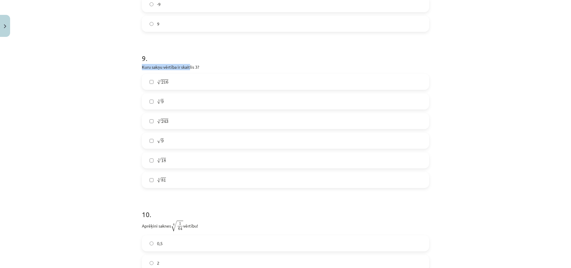
click at [190, 69] on div "Mācību tēma: Matemātikas i - 12. klases 1. ieskaites mācību materiāls (ab) #4 📝…" at bounding box center [285, 134] width 571 height 268
click at [198, 68] on p "Kuru sakņu vērtība ir skaitlis 3?" at bounding box center [285, 67] width 287 height 6
click at [179, 118] on label "5 √ 243 243 5" at bounding box center [285, 121] width 286 height 15
click at [166, 147] on label "√ 9 9" at bounding box center [285, 140] width 286 height 15
click at [161, 178] on span "81" at bounding box center [163, 180] width 5 height 4
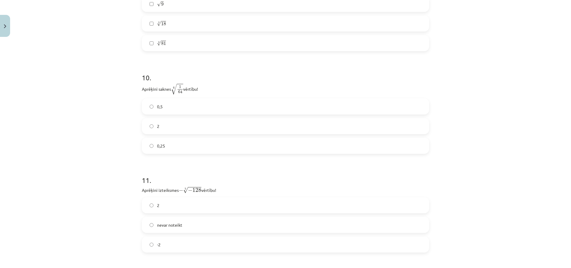
scroll to position [1056, 0]
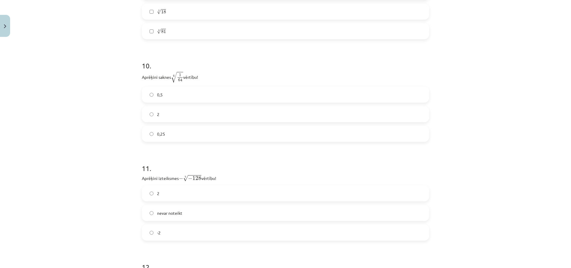
click at [175, 91] on label "0,5" at bounding box center [285, 94] width 286 height 15
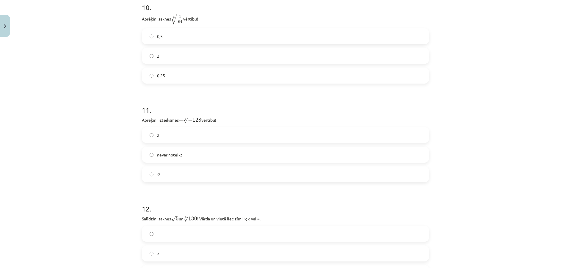
scroll to position [1115, 0]
click at [165, 136] on label "2" at bounding box center [285, 133] width 286 height 15
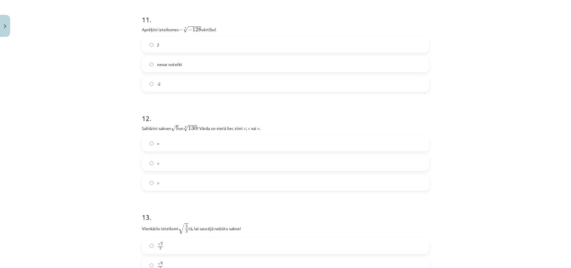
scroll to position [1234, 0]
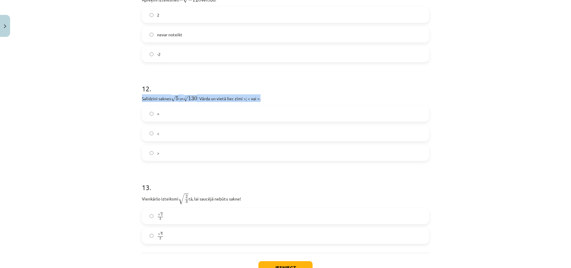
drag, startPoint x: 156, startPoint y: 99, endPoint x: 270, endPoint y: 99, distance: 114.2
click at [236, 117] on label "=" at bounding box center [285, 113] width 286 height 15
click at [225, 102] on p "Salīdzini saknes √ 5 5 un 6 √ 130 130 6 ! Vārda un vietā liec zīmi >; < vai =." at bounding box center [285, 98] width 287 height 8
click at [207, 136] on label "<" at bounding box center [285, 133] width 286 height 15
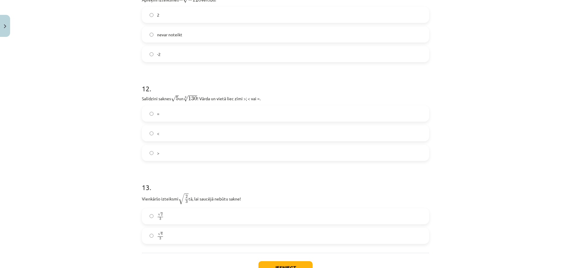
click at [196, 176] on h1 "13 ." at bounding box center [285, 182] width 287 height 18
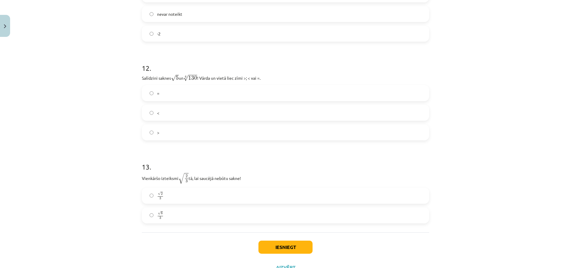
scroll to position [1264, 0]
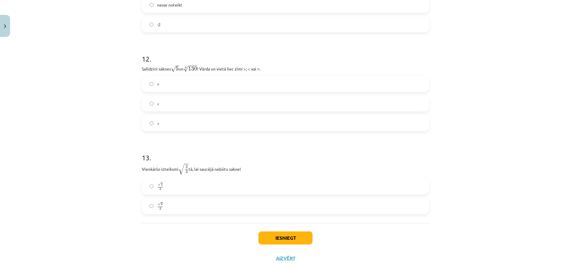
click at [204, 207] on label "√ 6 3 6 3" at bounding box center [285, 206] width 286 height 15
click at [307, 239] on button "Iesniegt" at bounding box center [285, 237] width 54 height 13
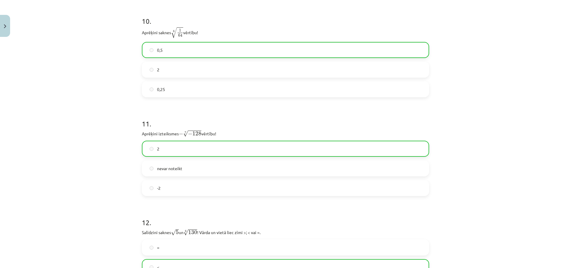
scroll to position [1298, 0]
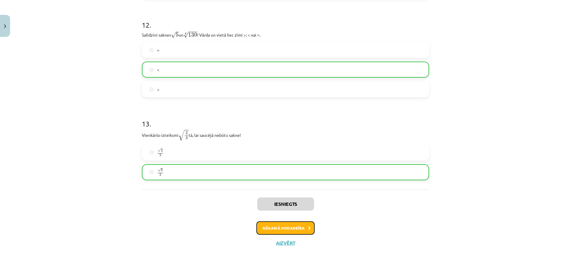
click at [296, 230] on button "Nākamā nodarbība" at bounding box center [285, 228] width 58 height 14
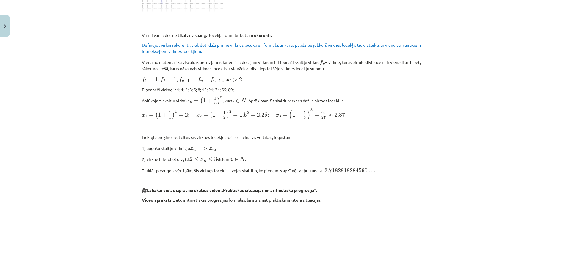
scroll to position [566, 0]
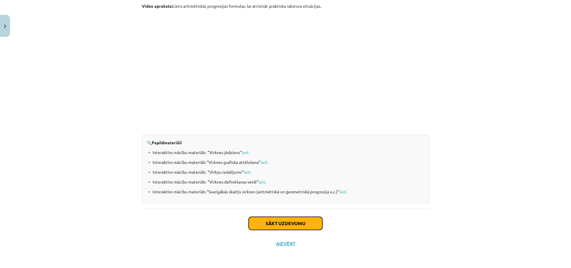
click at [275, 227] on button "Sākt uzdevumu" at bounding box center [286, 223] width 74 height 13
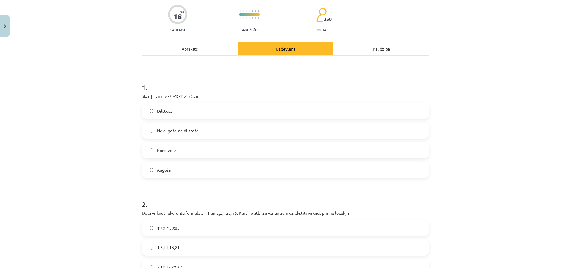
scroll to position [15, 0]
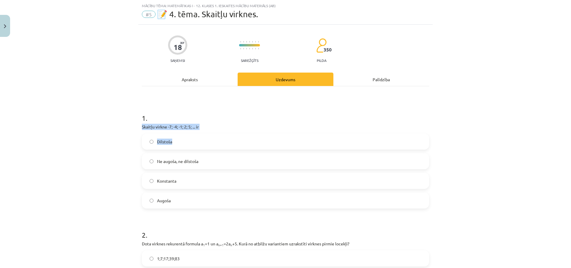
drag, startPoint x: 140, startPoint y: 128, endPoint x: 207, endPoint y: 130, distance: 66.7
click at [207, 130] on div "1 . Skaitļu virkne -7; -4; -1; 2; 5; ... ir Dilstoša Ne augoša, ne dilstoša Kon…" at bounding box center [285, 155] width 287 height 105
drag, startPoint x: 203, startPoint y: 126, endPoint x: 137, endPoint y: 124, distance: 66.1
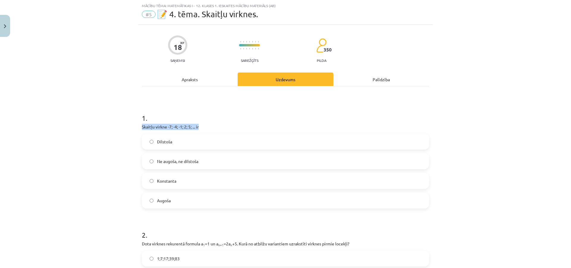
click at [132, 126] on div "Mācību tēma: Matemātikas i - 12. klases 1. ieskaites mācību materiāls (ab) #5 📝…" at bounding box center [285, 134] width 571 height 268
drag, startPoint x: 137, startPoint y: 123, endPoint x: 194, endPoint y: 196, distance: 92.4
click at [163, 197] on label "Augoša" at bounding box center [285, 200] width 286 height 15
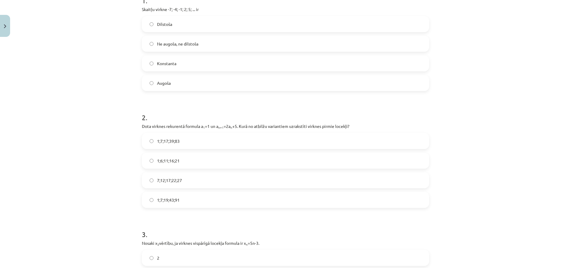
scroll to position [164, 0]
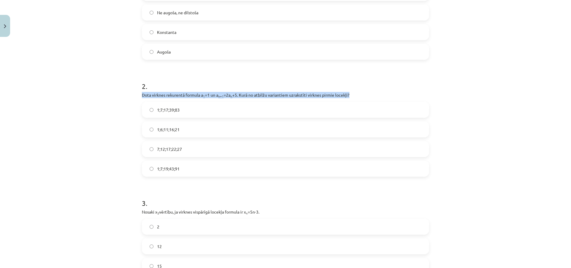
drag, startPoint x: 136, startPoint y: 93, endPoint x: 354, endPoint y: 96, distance: 218.3
click at [354, 96] on div "Mācību tēma: Matemātikas i - 12. klases 1. ieskaites mācību materiāls (ab) #5 📝…" at bounding box center [285, 134] width 571 height 268
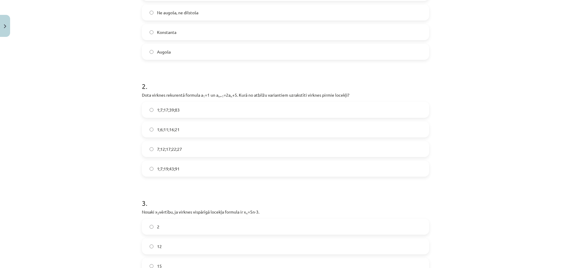
click at [164, 170] on span "1;7;19;43;91" at bounding box center [168, 169] width 23 height 6
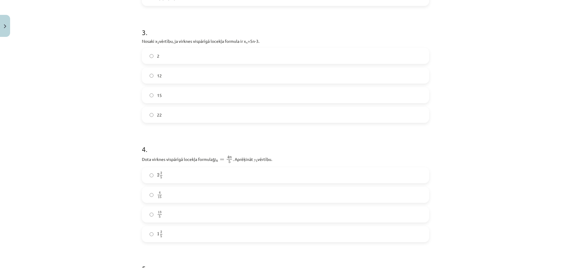
scroll to position [342, 0]
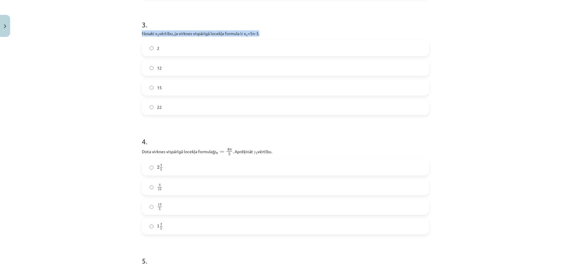
drag, startPoint x: 127, startPoint y: 30, endPoint x: 261, endPoint y: 33, distance: 134.5
click at [261, 33] on div "Mācību tēma: Matemātikas i - 12. klases 1. ieskaites mācību materiāls (ab) #5 📝…" at bounding box center [285, 134] width 571 height 268
click at [175, 65] on label "12" at bounding box center [285, 67] width 286 height 15
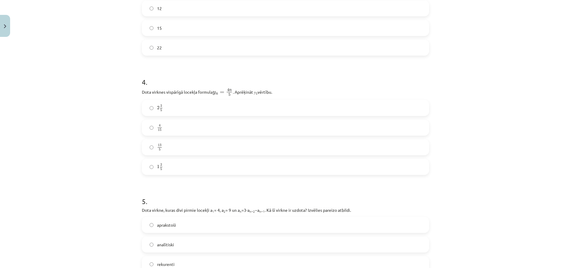
drag, startPoint x: 134, startPoint y: 93, endPoint x: 275, endPoint y: 94, distance: 141.3
click at [275, 94] on div "Mācību tēma: Matemātikas i - 12. klases 1. ieskaites mācību materiāls (ab) #5 📝…" at bounding box center [285, 134] width 571 height 268
click at [170, 108] on label "2 2 5 2 2 5" at bounding box center [285, 108] width 286 height 15
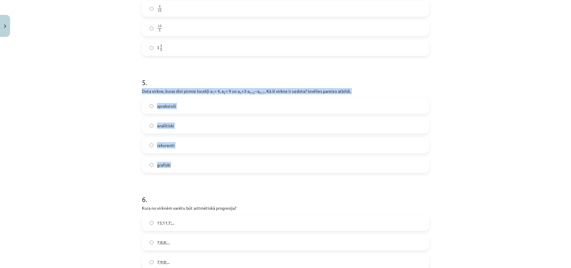
drag, startPoint x: 131, startPoint y: 90, endPoint x: 312, endPoint y: 162, distance: 194.6
click at [312, 162] on div "Mācību tēma: Matemātikas i - 12. klases 1. ieskaites mācību materiāls (ab) #5 📝…" at bounding box center [285, 134] width 571 height 268
click at [177, 146] on label "rekurenti" at bounding box center [285, 145] width 286 height 15
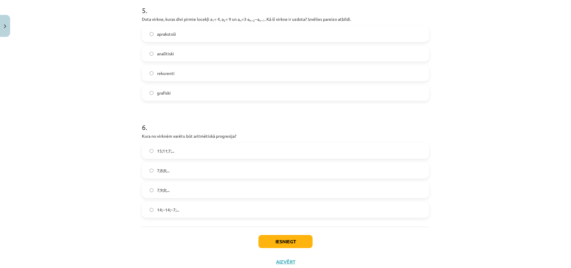
scroll to position [610, 0]
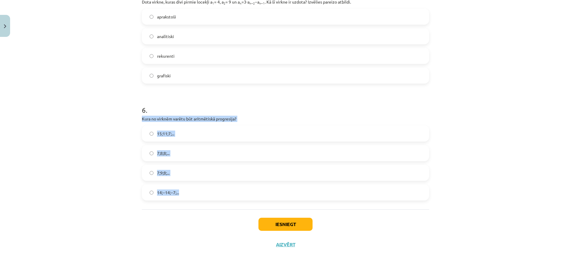
drag, startPoint x: 148, startPoint y: 123, endPoint x: 208, endPoint y: 184, distance: 85.4
click at [208, 184] on div "6 . Kura no virknēm varētu būt aritmētiskā progresija? 15;11;7;... 7;8;8;... 7;…" at bounding box center [285, 147] width 287 height 105
click at [169, 134] on span "15;11;7;..." at bounding box center [165, 134] width 17 height 6
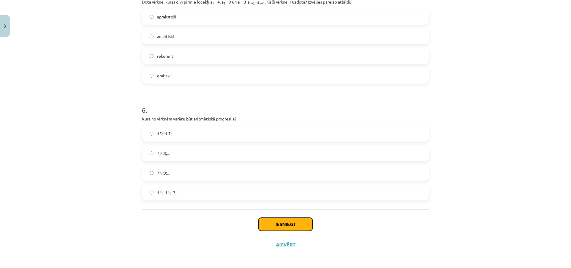
click at [299, 219] on button "Iesniegt" at bounding box center [285, 224] width 54 height 13
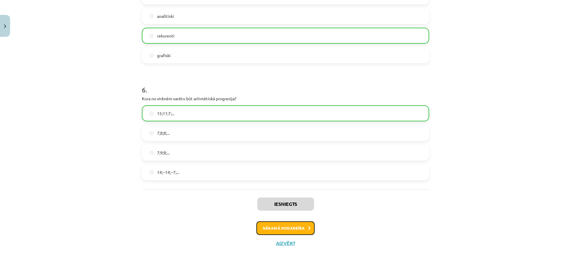
click at [287, 225] on button "Nākamā nodarbība" at bounding box center [285, 228] width 58 height 14
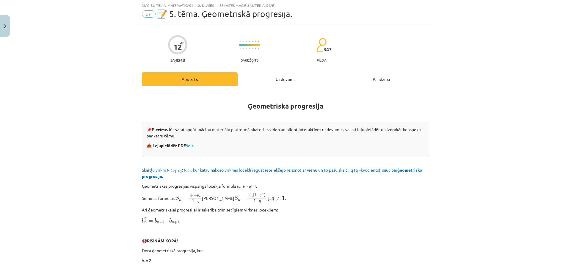
scroll to position [15, 0]
drag, startPoint x: 285, startPoint y: 222, endPoint x: 92, endPoint y: 280, distance: 201.0
drag, startPoint x: 92, startPoint y: 280, endPoint x: 242, endPoint y: 139, distance: 206.0
click at [242, 139] on p "📌 Piezīme. Jūs varat apgūt mācību materiālu platformā, skatoties video un pildo…" at bounding box center [286, 133] width 278 height 12
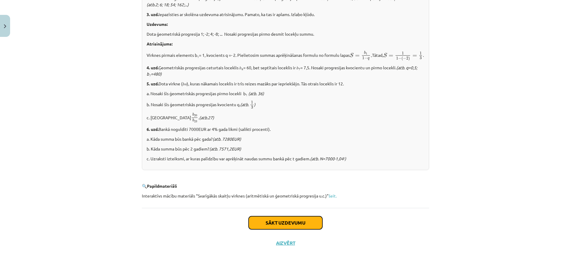
click at [274, 221] on button "Sākt uzdevumu" at bounding box center [286, 222] width 74 height 13
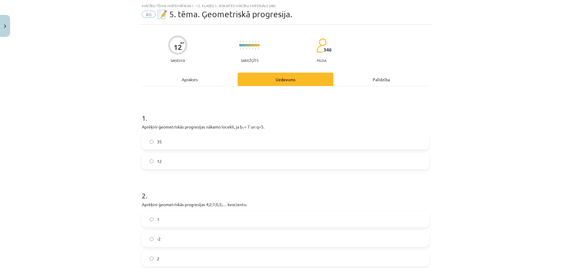
drag, startPoint x: 134, startPoint y: 126, endPoint x: 273, endPoint y: 126, distance: 139.5
click at [273, 126] on div "Mācību tēma: Matemātikas i - 12. klases 1. ieskaites mācību materiāls (ab) #6 📝…" at bounding box center [285, 134] width 571 height 268
click at [184, 137] on label "35" at bounding box center [285, 141] width 286 height 15
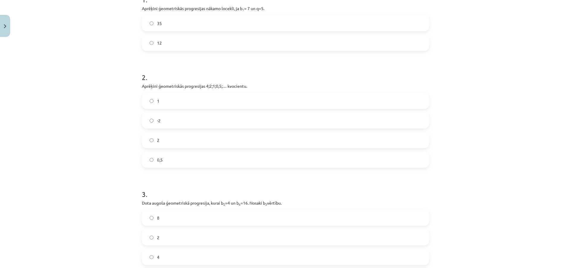
scroll to position [134, 0]
drag, startPoint x: 136, startPoint y: 84, endPoint x: 258, endPoint y: 82, distance: 122.3
click at [258, 82] on div "Mācību tēma: Matemātikas i - 12. klases 1. ieskaites mācību materiāls (ab) #6 📝…" at bounding box center [285, 134] width 571 height 268
click at [161, 159] on label "0,5" at bounding box center [285, 159] width 286 height 15
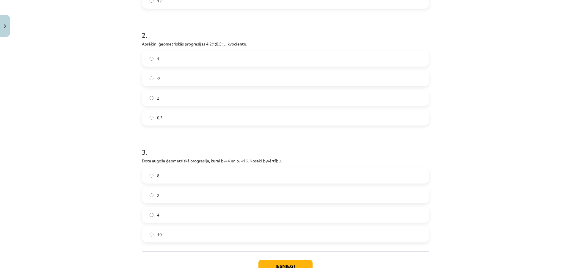
scroll to position [219, 0]
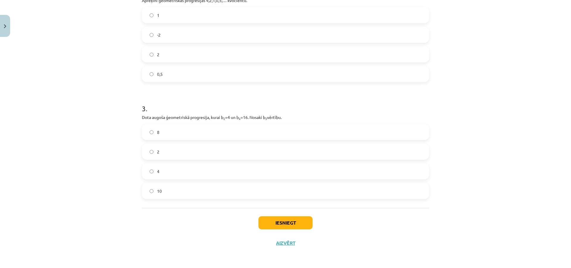
drag, startPoint x: 140, startPoint y: 117, endPoint x: 295, endPoint y: 113, distance: 155.0
click at [295, 113] on div "3 . Dota augoša ģeometriskā progresija, kurai b 2 =4 un b 4 =16. Nosaki b 3 vēr…" at bounding box center [285, 146] width 287 height 105
click at [190, 138] on label "8" at bounding box center [285, 132] width 286 height 15
click at [281, 222] on button "Iesniegt" at bounding box center [285, 222] width 54 height 13
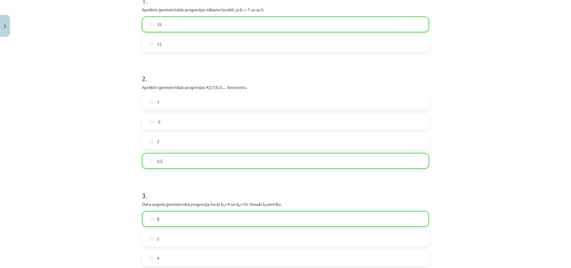
scroll to position [238, 0]
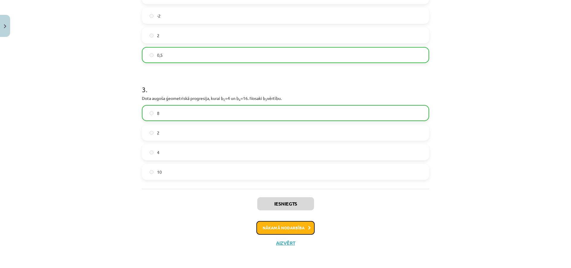
click at [271, 228] on button "Nākamā nodarbība" at bounding box center [285, 228] width 58 height 14
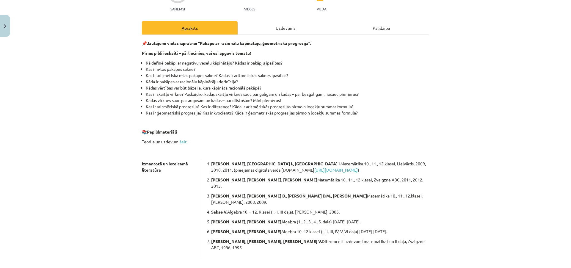
scroll to position [108, 0]
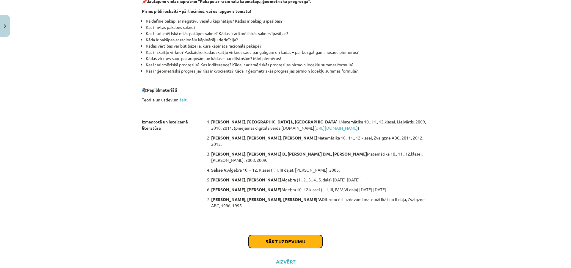
click at [279, 235] on button "Sākt uzdevumu" at bounding box center [286, 241] width 74 height 13
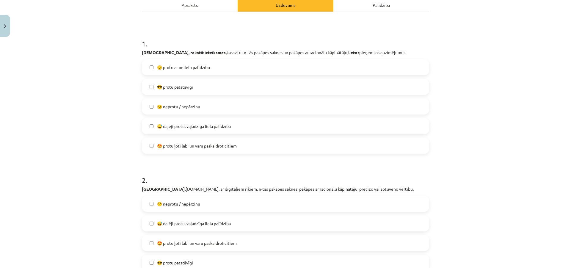
scroll to position [45, 0]
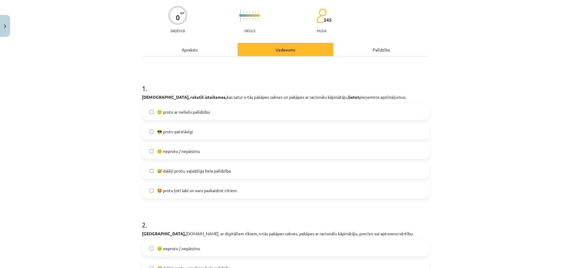
click at [206, 131] on label "😎 protu patstāvīgi" at bounding box center [285, 131] width 286 height 15
drag, startPoint x: 127, startPoint y: 93, endPoint x: 228, endPoint y: 94, distance: 101.4
click at [228, 94] on div "Mācību tēma: Matemātikas i - 12. klases 1. ieskaites mācību materiāls (ab) #7 🤔…" at bounding box center [285, 134] width 571 height 268
click at [228, 94] on div "1 . Lasīt, rakstīt izteiksmes, kas satur n-tās pakāpes saknes un pakāpes ar rac…" at bounding box center [285, 136] width 287 height 125
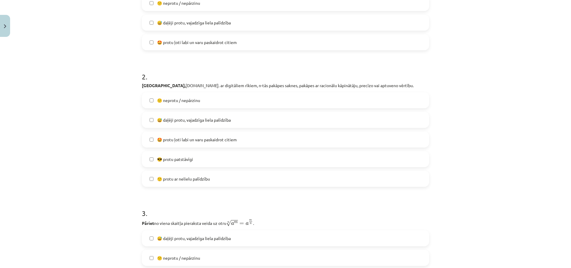
scroll to position [193, 0]
click at [196, 165] on label "😎 protu patstāvīgi" at bounding box center [285, 158] width 286 height 15
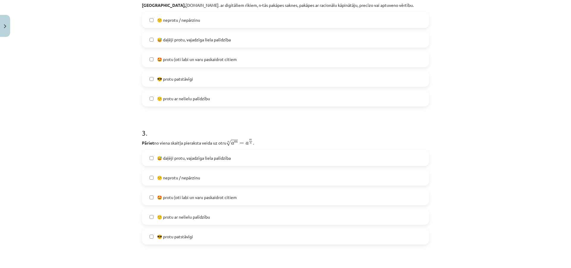
scroll to position [312, 0]
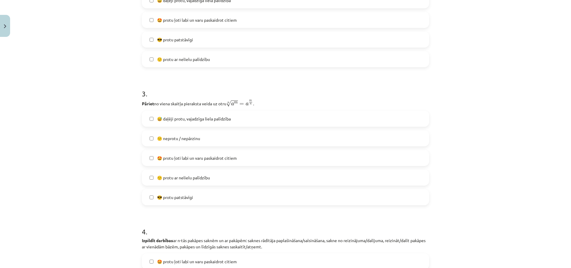
click at [191, 183] on label "🙂 protu ar nelielu palīdzību" at bounding box center [285, 177] width 286 height 15
click at [186, 202] on label "😎 protu patstāvīgi" at bounding box center [285, 197] width 286 height 15
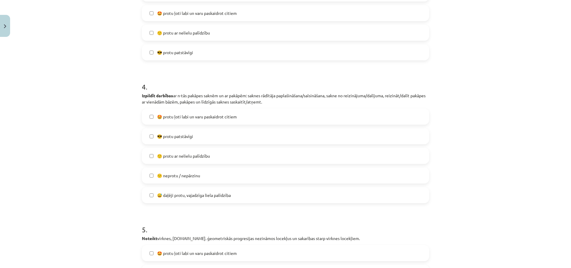
scroll to position [461, 0]
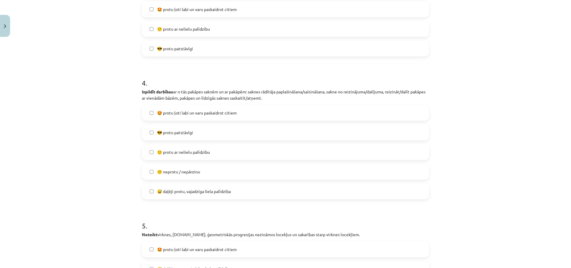
click at [182, 25] on label "🙂 protu ar nelielu palīdzību" at bounding box center [285, 28] width 286 height 15
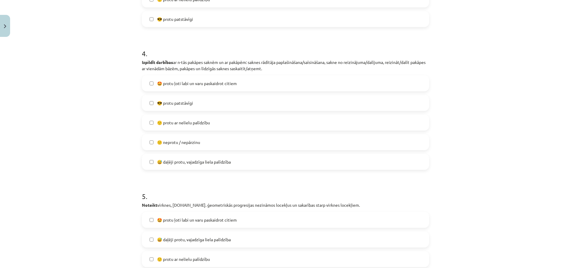
scroll to position [491, 0]
click at [190, 100] on span "😎 protu patstāvīgi" at bounding box center [175, 103] width 36 height 6
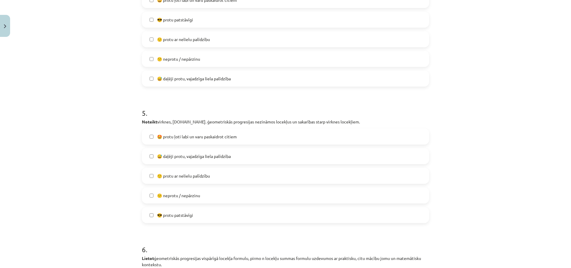
scroll to position [610, 0]
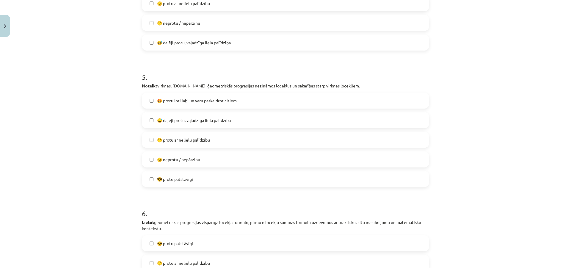
click at [184, 181] on span "😎 protu patstāvīgi" at bounding box center [175, 179] width 36 height 6
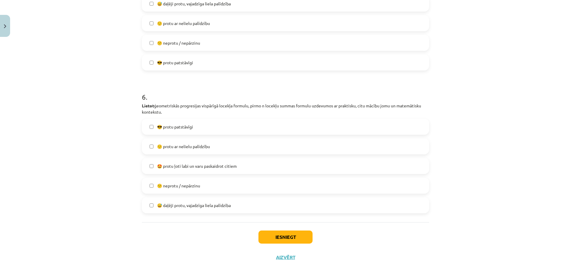
scroll to position [741, 0]
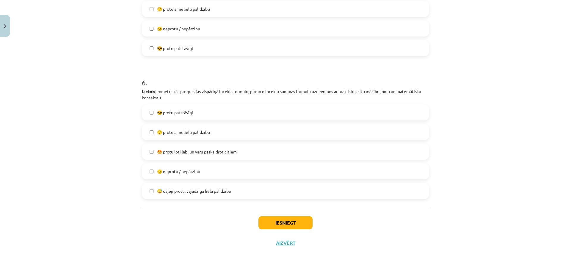
click at [183, 120] on div "😎 protu patstāvīgi" at bounding box center [285, 112] width 287 height 16
click at [185, 112] on span "😎 protu patstāvīgi" at bounding box center [175, 112] width 36 height 6
click at [290, 222] on button "Iesniegt" at bounding box center [285, 222] width 54 height 13
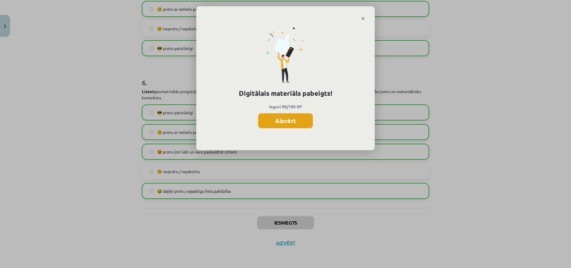
click at [299, 120] on button "Aizvērt" at bounding box center [285, 120] width 55 height 15
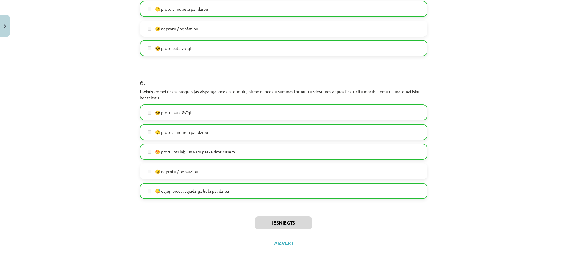
click at [289, 237] on div "Iesniegts Aizvērt" at bounding box center [283, 229] width 287 height 42
click at [287, 244] on button "Aizvērt" at bounding box center [283, 243] width 23 height 6
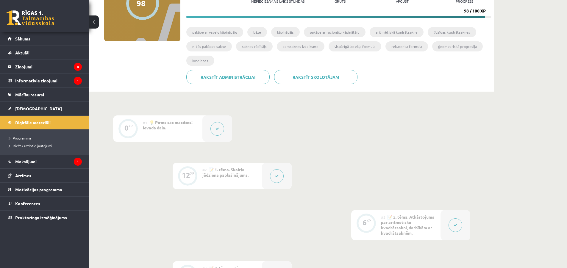
scroll to position [0, 0]
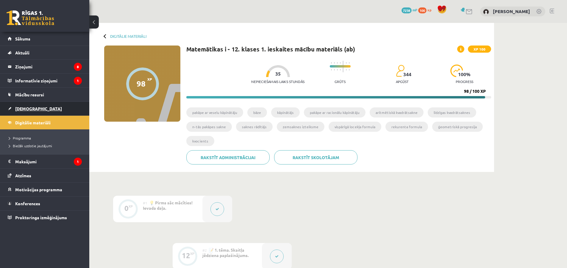
click at [27, 113] on link "[DEMOGRAPHIC_DATA]" at bounding box center [45, 109] width 74 height 14
